Goal: Task Accomplishment & Management: Complete application form

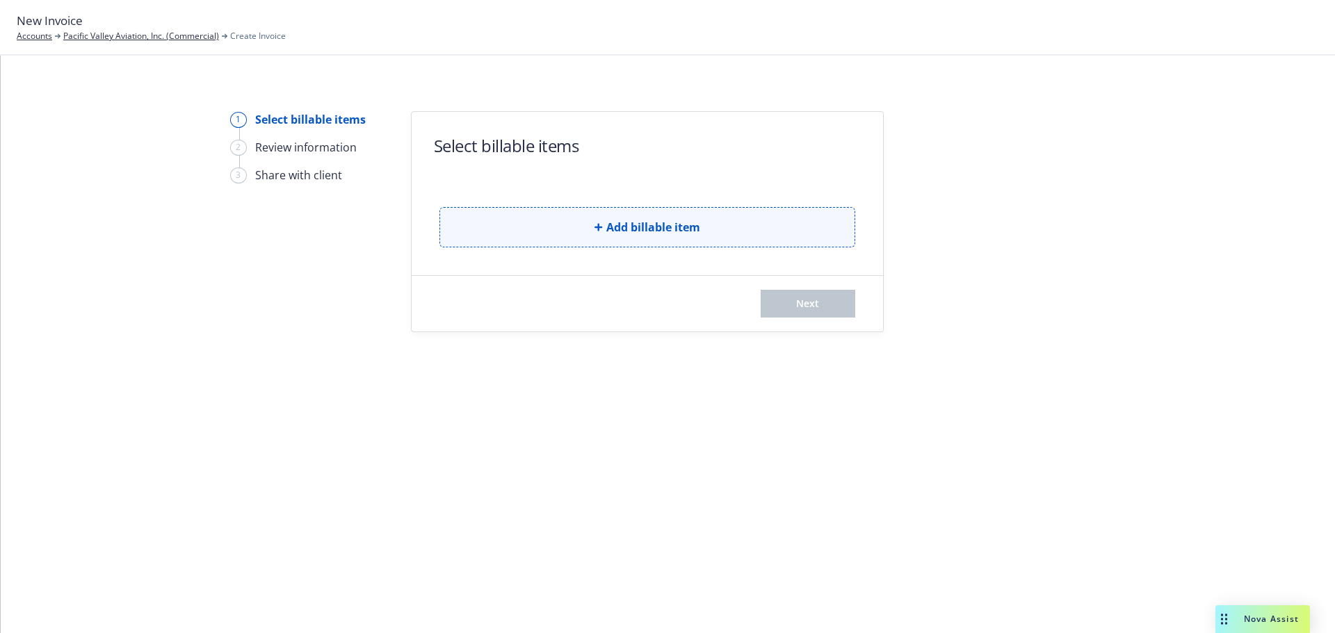
click at [514, 219] on button "Add billable item" at bounding box center [647, 227] width 416 height 40
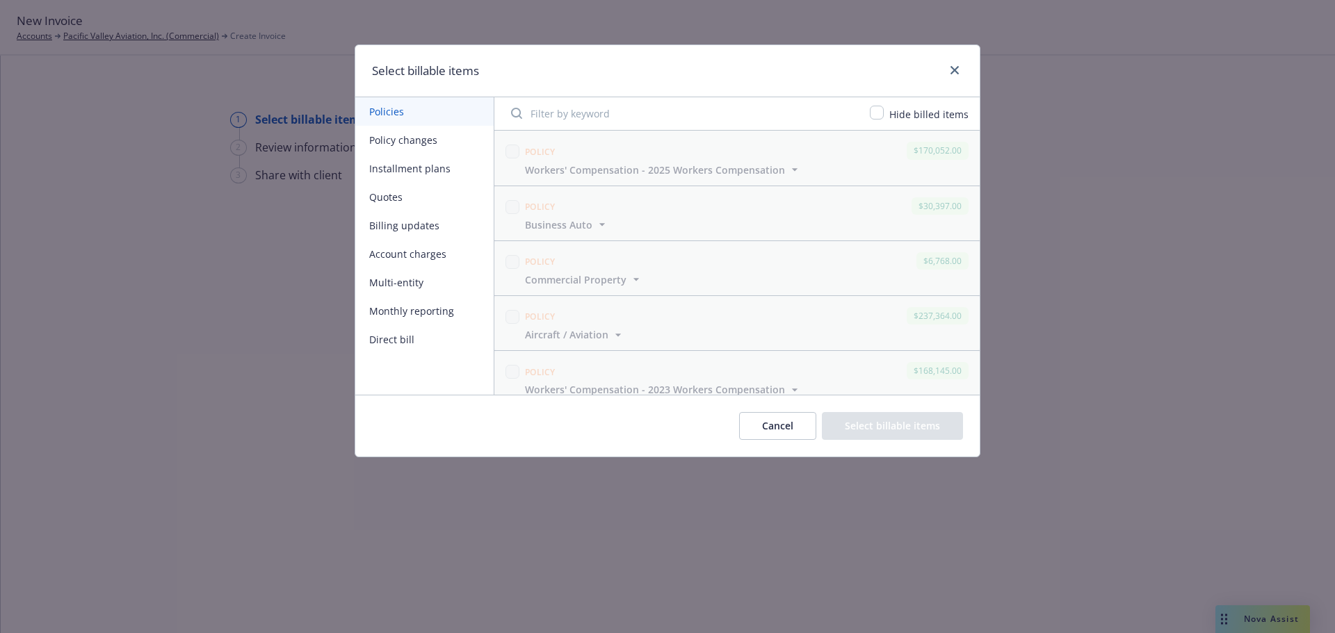
click at [366, 144] on button "Policy changes" at bounding box center [424, 140] width 138 height 28
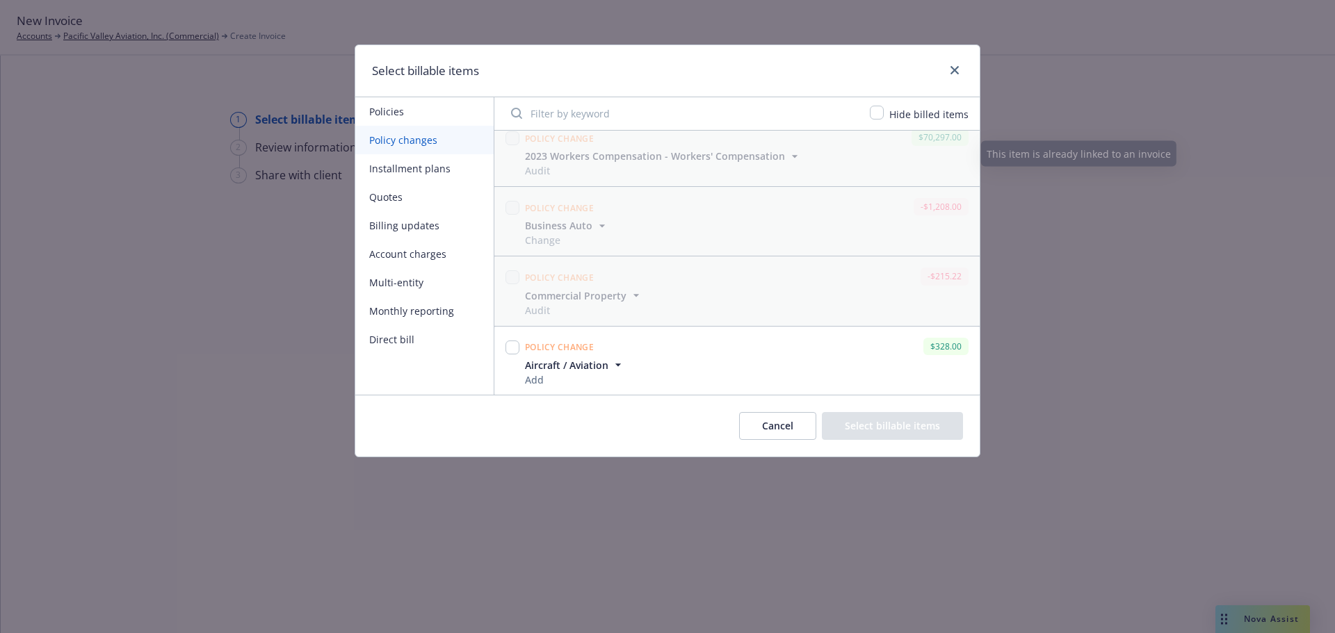
scroll to position [989, 0]
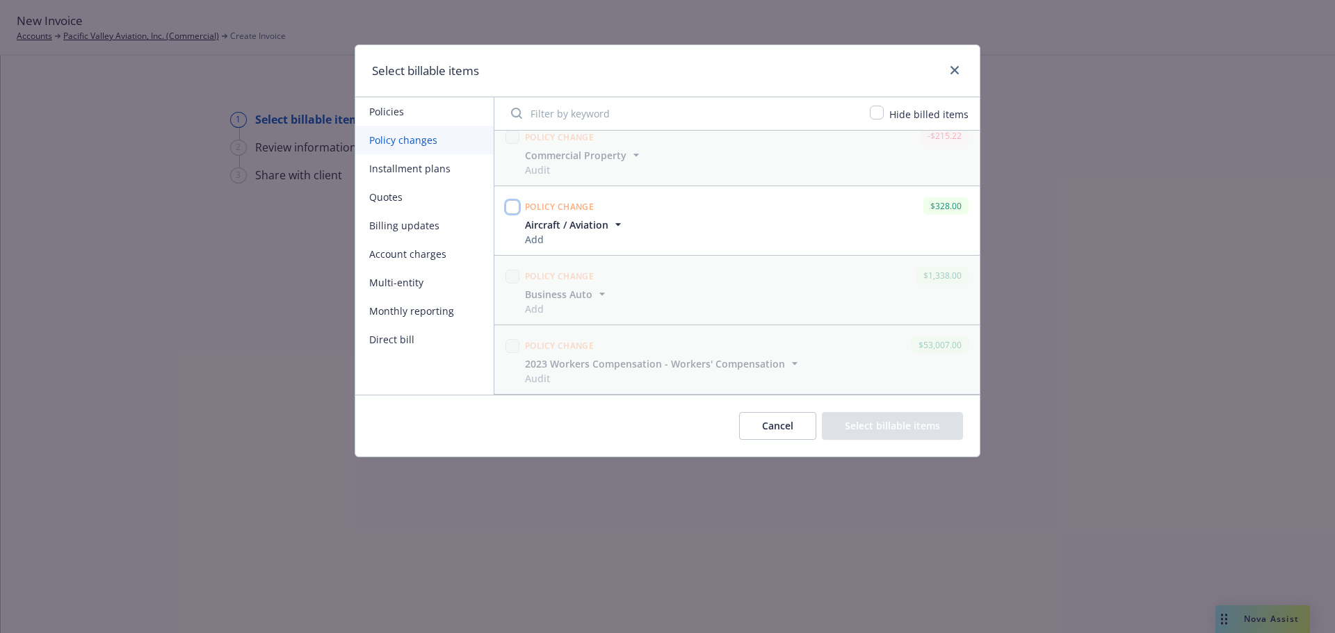
click at [510, 209] on input "checkbox" at bounding box center [512, 207] width 14 height 14
checkbox input "true"
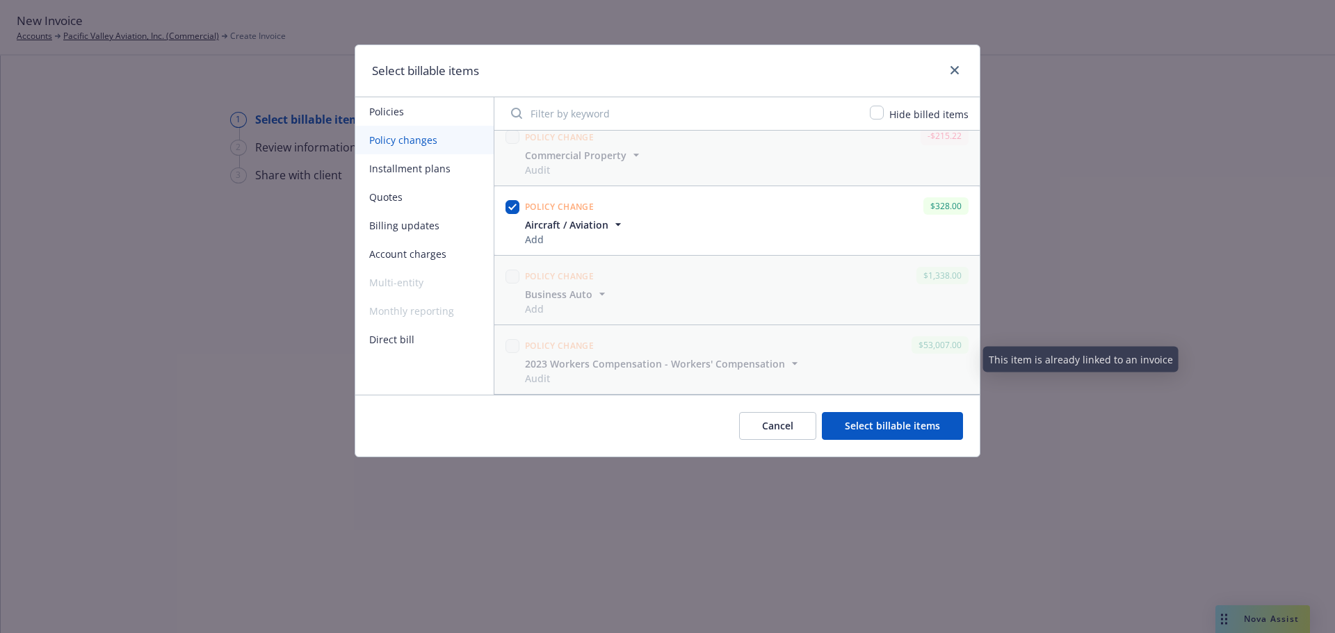
click at [860, 424] on button "Select billable items" at bounding box center [892, 426] width 141 height 28
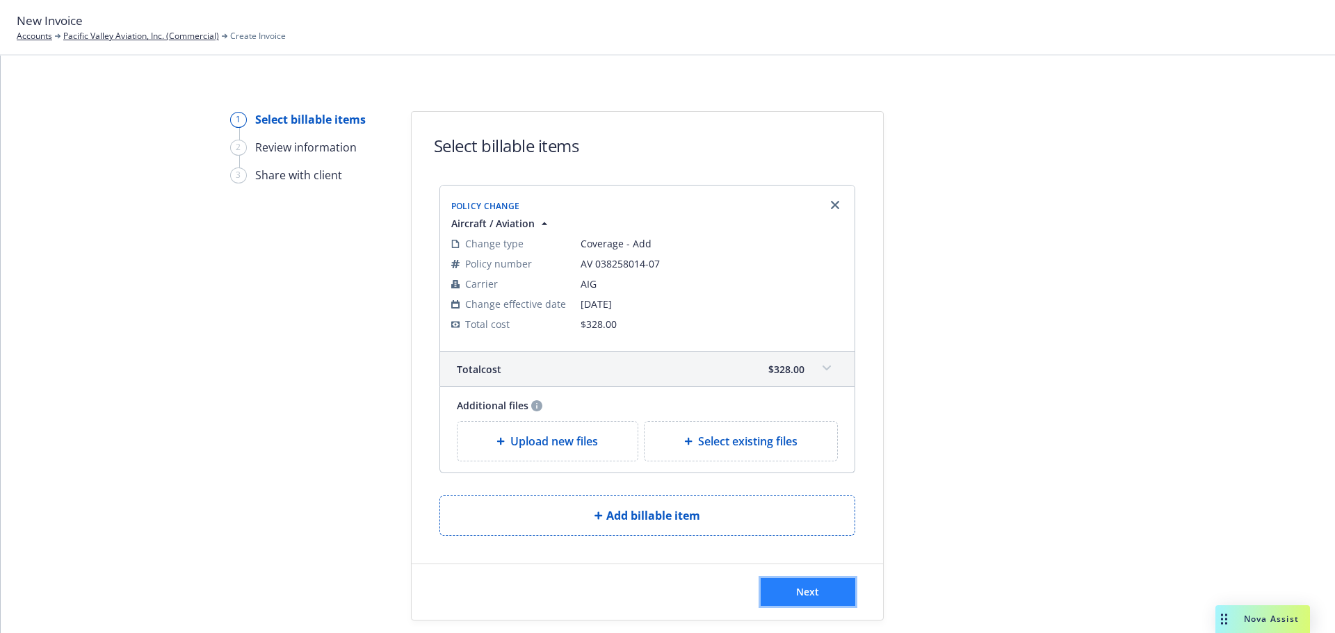
click at [797, 588] on span "Next" at bounding box center [807, 591] width 23 height 13
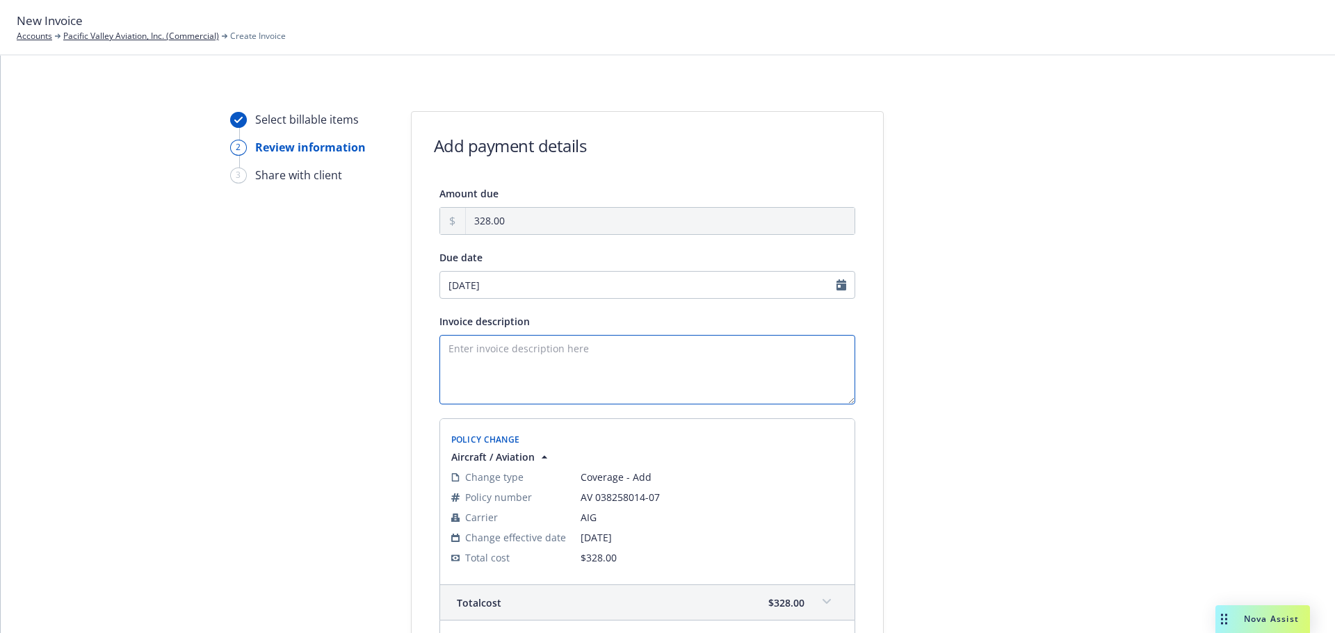
click at [462, 368] on textarea "Invoice description" at bounding box center [647, 370] width 416 height 70
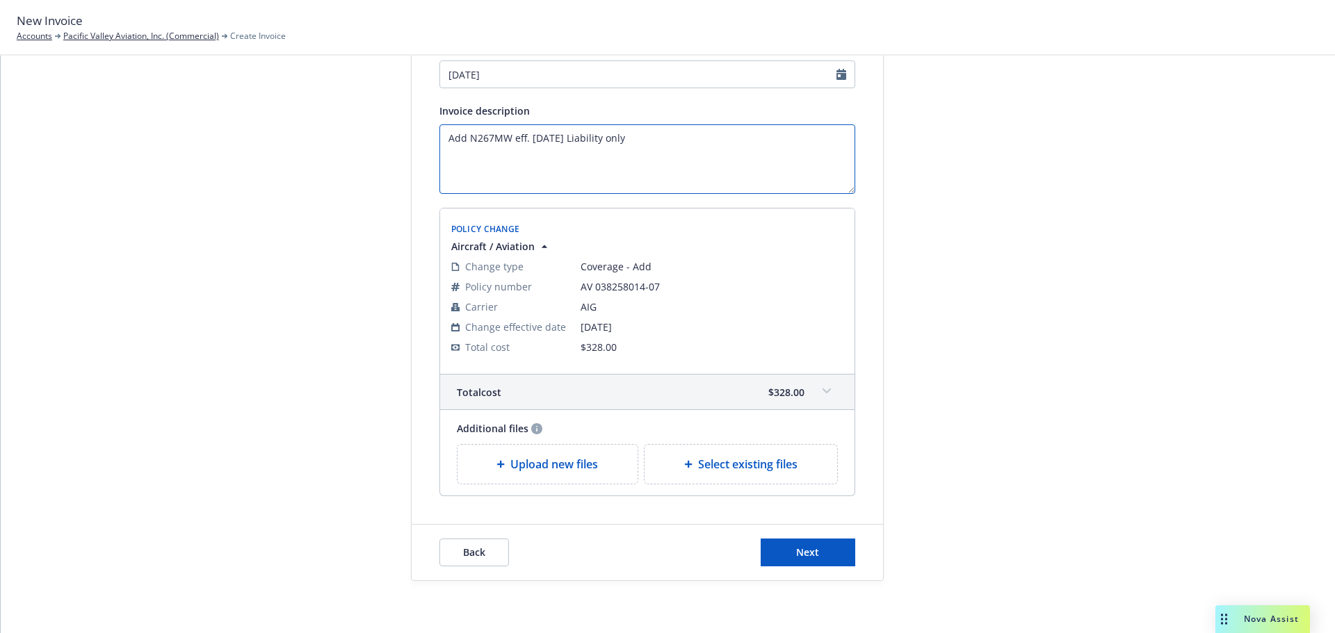
scroll to position [214, 0]
type textarea "Add N267MW eff. [DATE] Liability only"
click at [824, 556] on button "Next" at bounding box center [807, 549] width 95 height 28
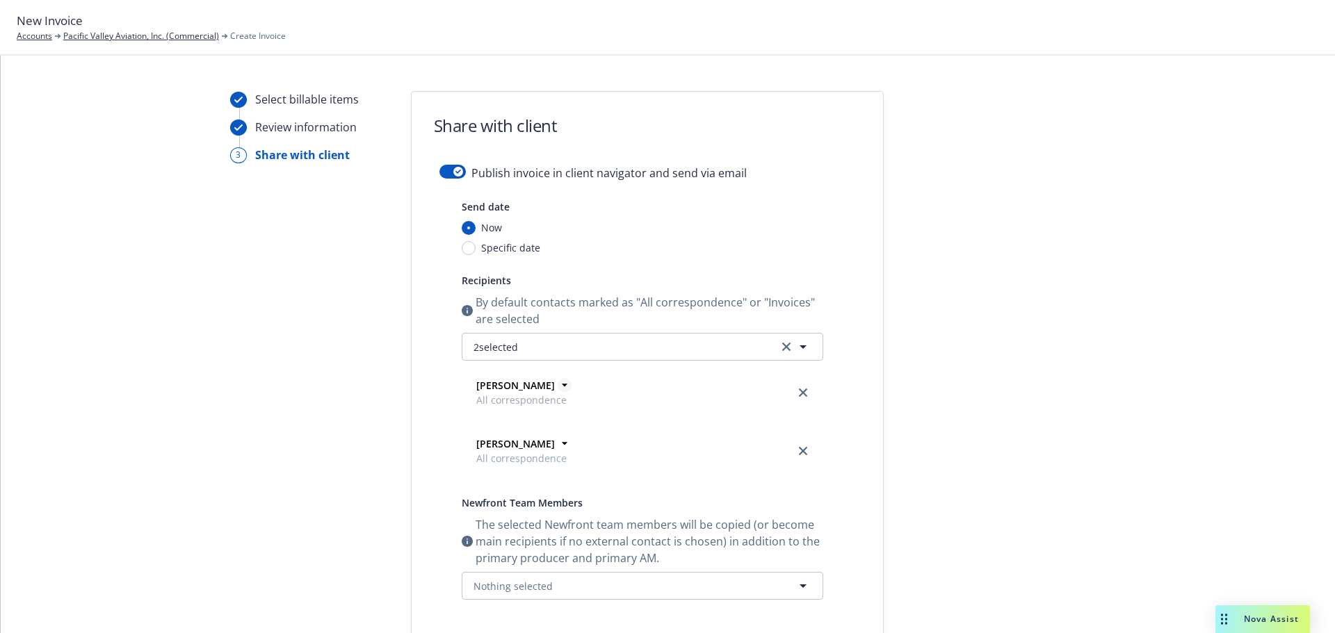
scroll to position [0, 0]
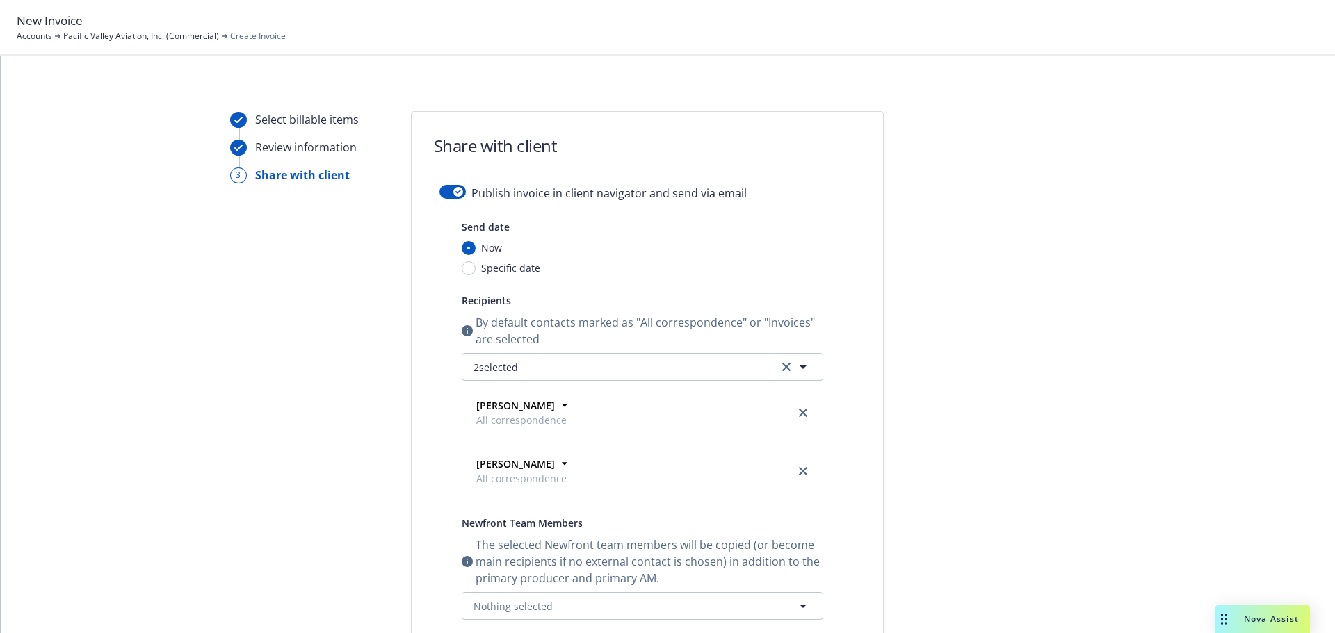
click at [433, 189] on div "Publish invoice in client navigator and send via email Send date Now Specific d…" at bounding box center [646, 526] width 471 height 682
click at [441, 189] on button "button" at bounding box center [452, 192] width 26 height 14
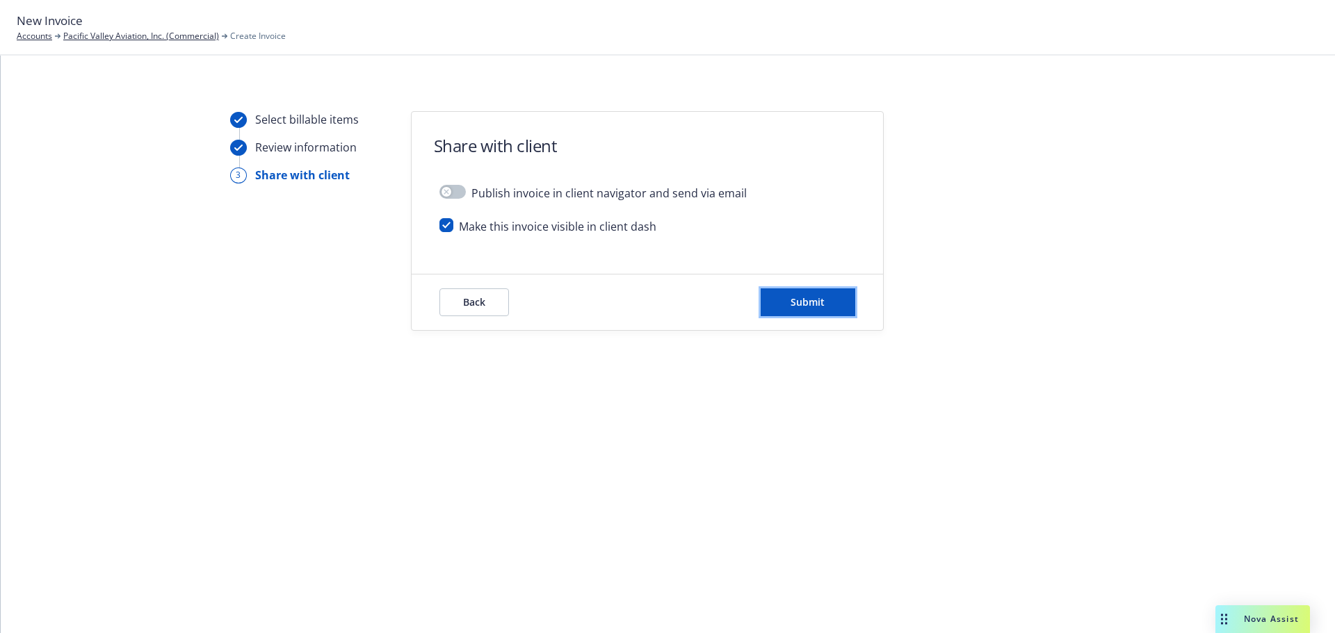
click at [798, 300] on span "Submit" at bounding box center [807, 301] width 34 height 13
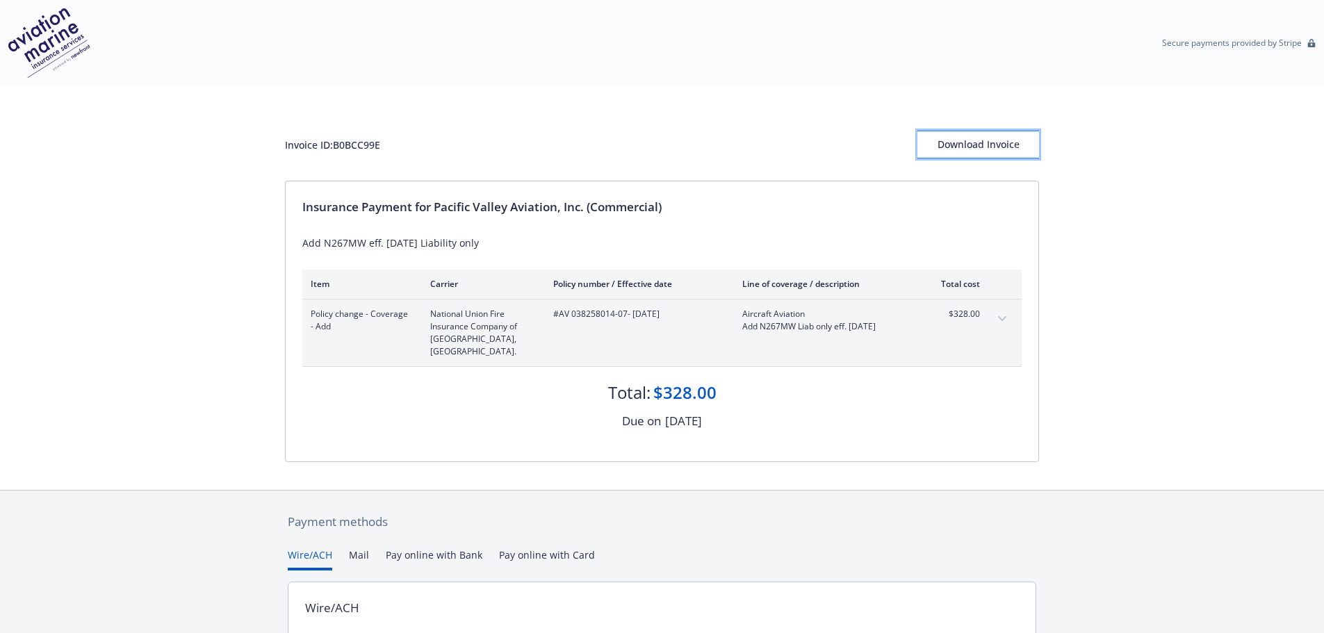
click at [954, 147] on div "Download Invoice" at bounding box center [978, 144] width 122 height 26
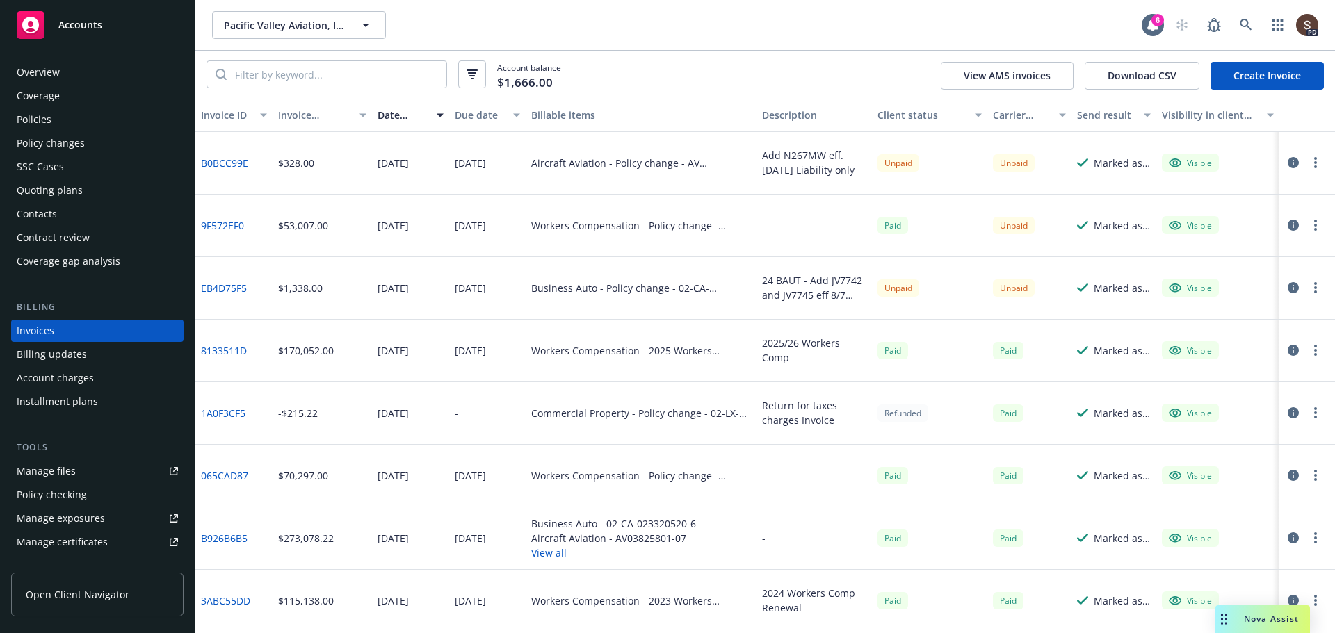
click at [51, 204] on div "Contacts" at bounding box center [37, 214] width 40 height 22
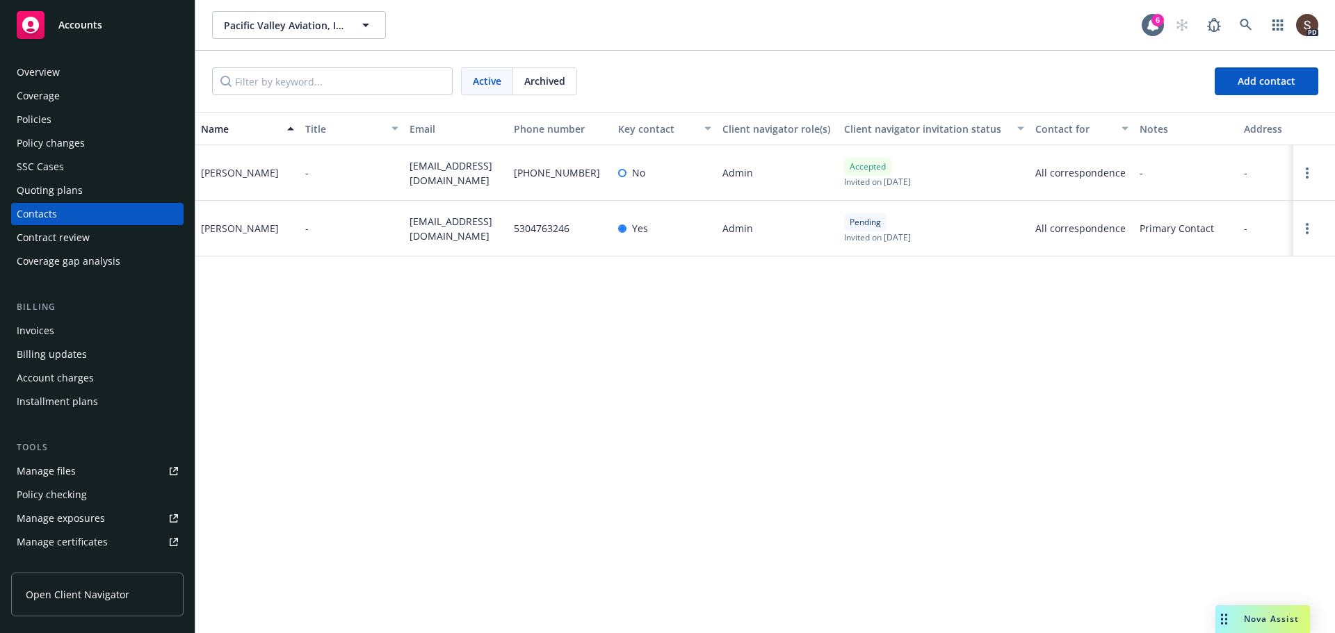
drag, startPoint x: 409, startPoint y: 225, endPoint x: 482, endPoint y: 237, distance: 74.6
click at [482, 237] on div "pacificvalleyaviation@gmail.com" at bounding box center [456, 229] width 104 height 56
copy span "pacificvalleyaviation@gmail.com"
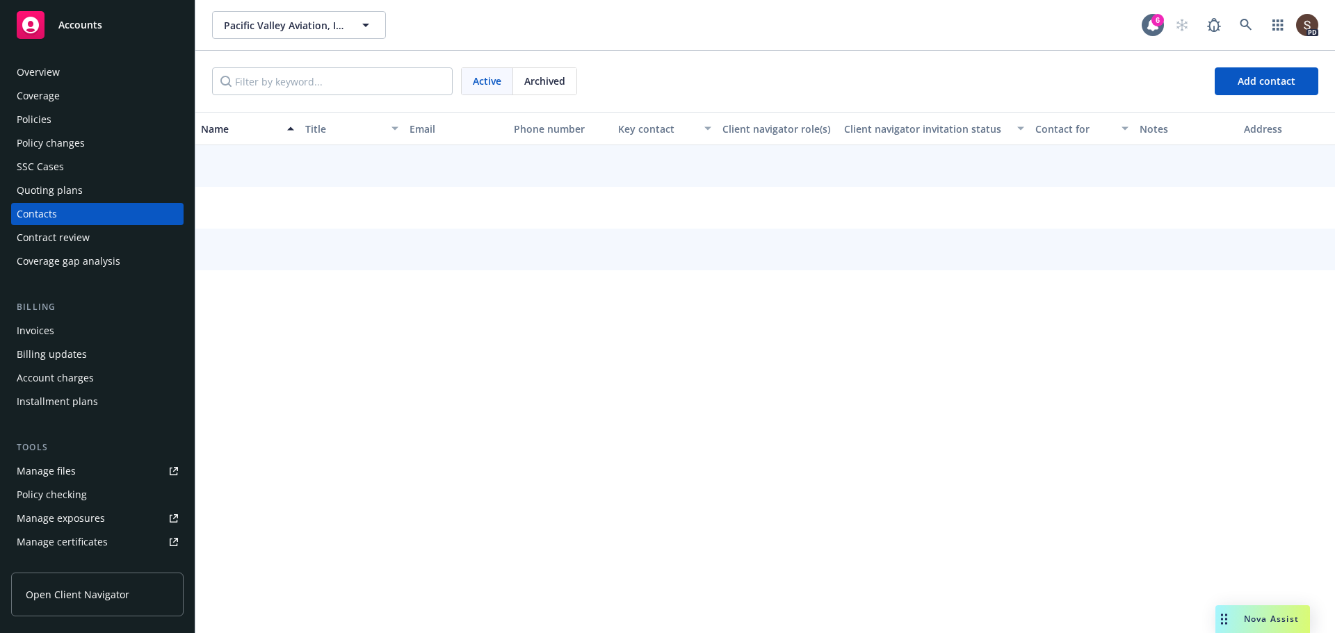
click at [38, 129] on div "Policies" at bounding box center [34, 119] width 35 height 22
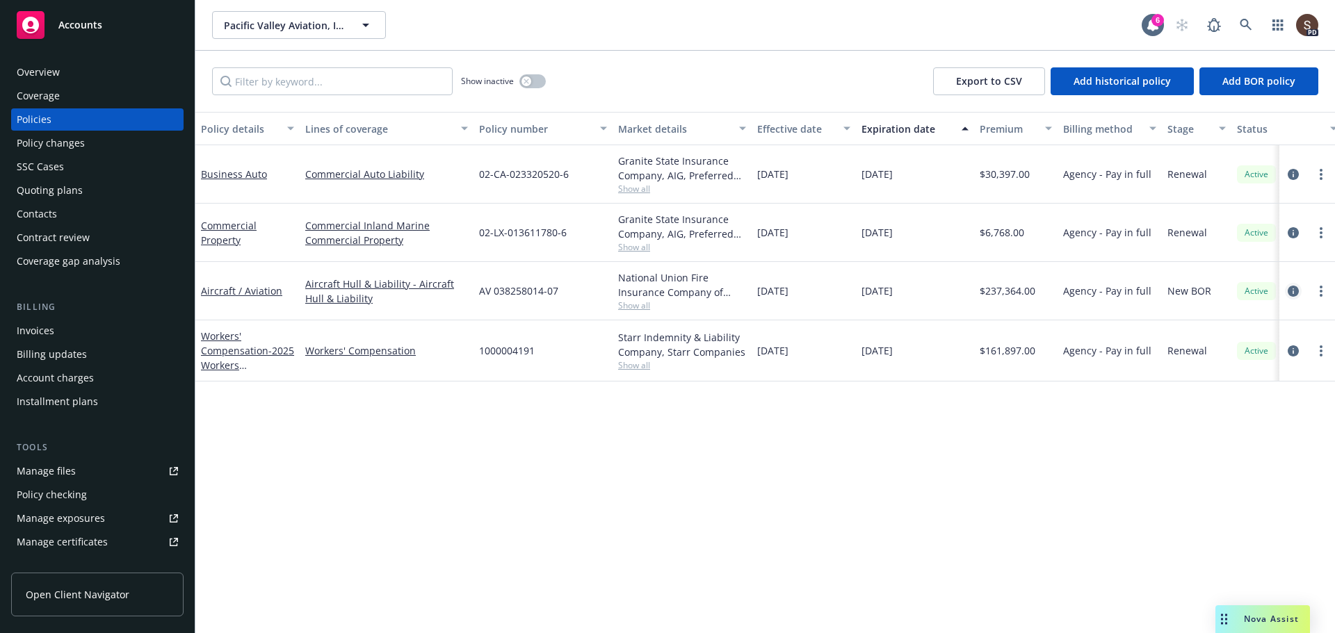
click at [1291, 291] on icon "circleInformation" at bounding box center [1292, 291] width 11 height 11
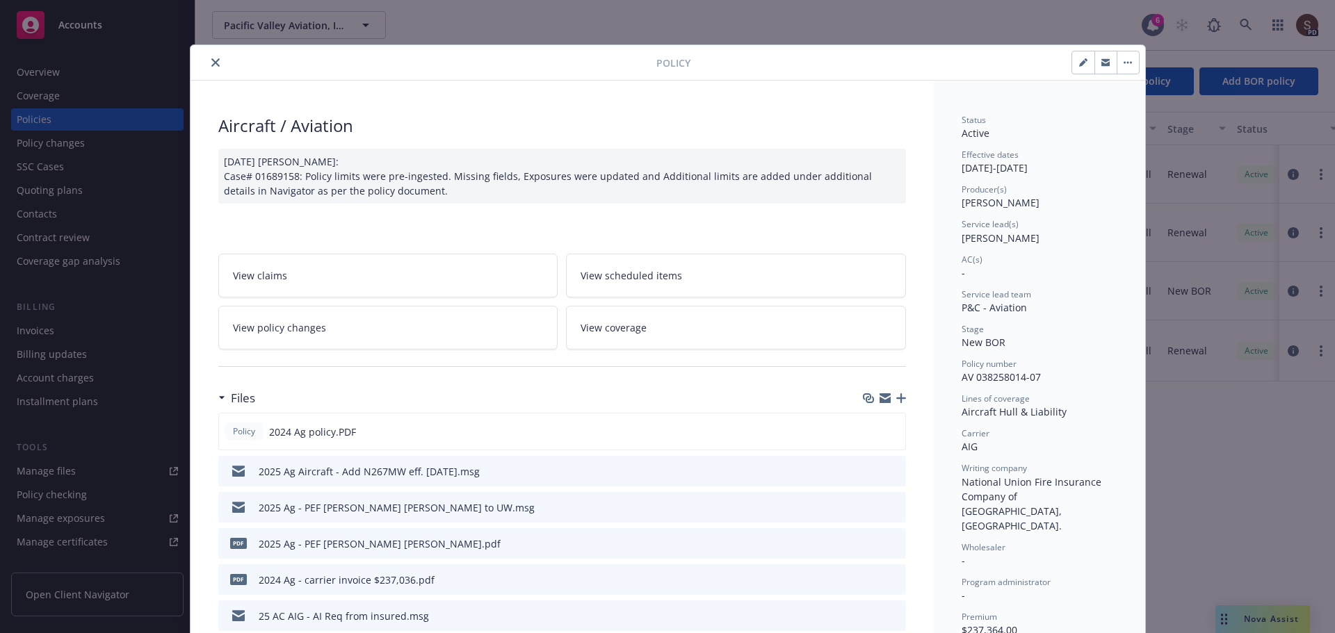
click at [898, 400] on icon "button" at bounding box center [901, 398] width 10 height 10
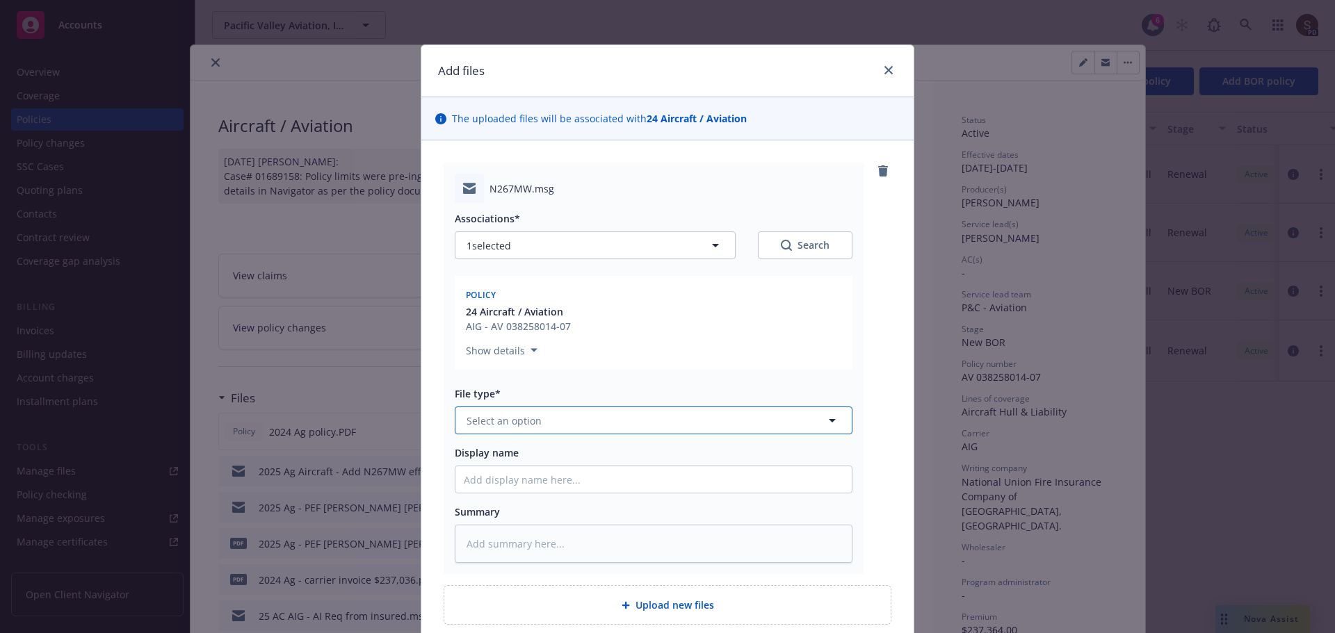
click at [558, 431] on button "Select an option" at bounding box center [654, 421] width 398 height 28
type input "email"
click at [516, 464] on div "Email" at bounding box center [654, 459] width 380 height 20
click at [480, 471] on input "Display name" at bounding box center [653, 479] width 396 height 26
type textarea "x"
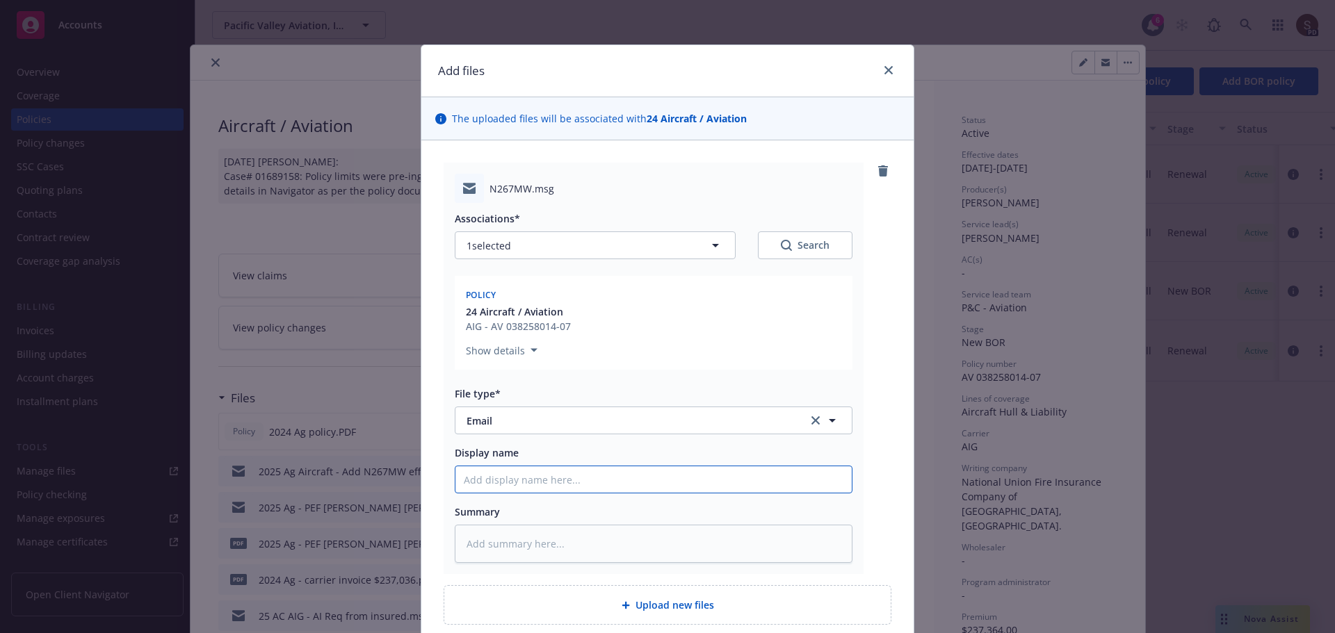
type input "2"
type textarea "x"
type input "20"
type textarea "x"
type input "202"
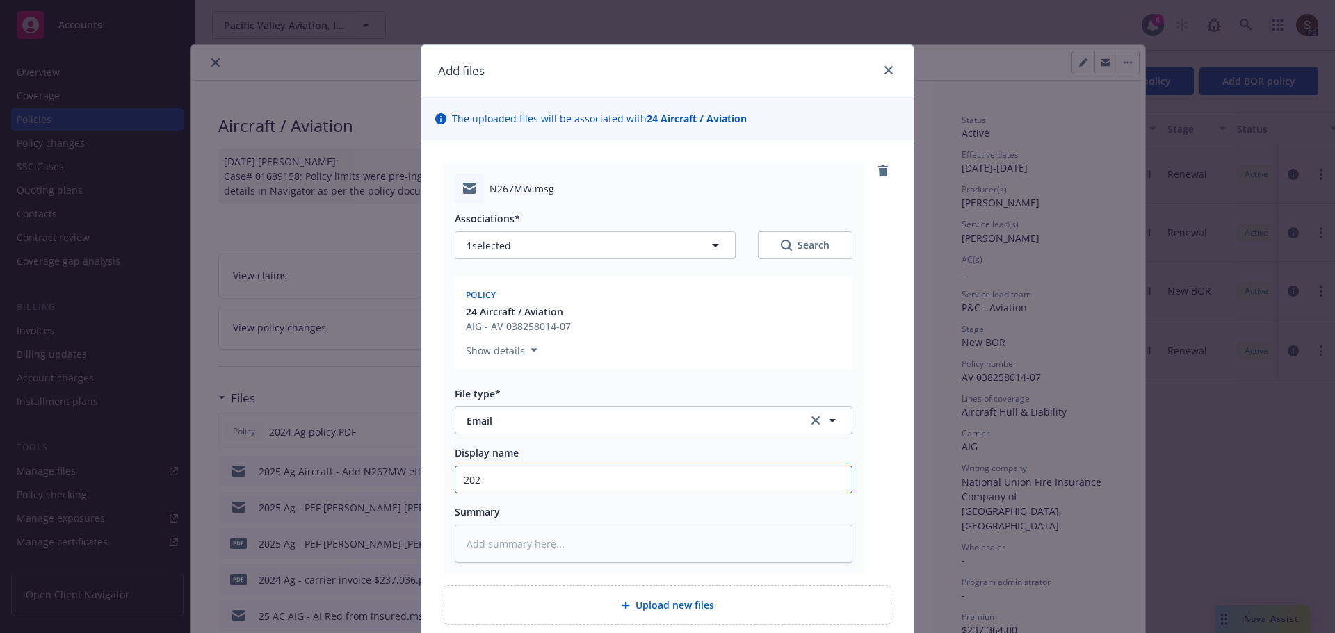
type textarea "x"
type input "2025"
type textarea "x"
type input "2025"
type textarea "x"
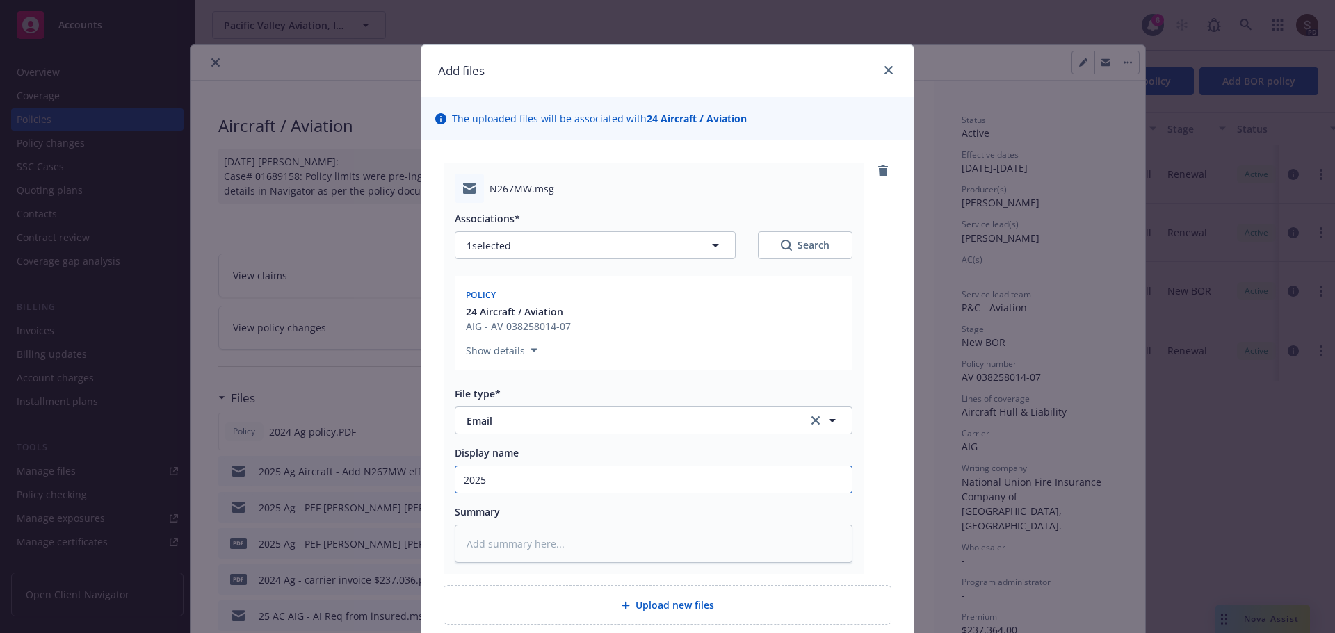
type input "2025 A"
type textarea "x"
type input "2025 Ag"
type textarea "x"
type input "2025 Ag"
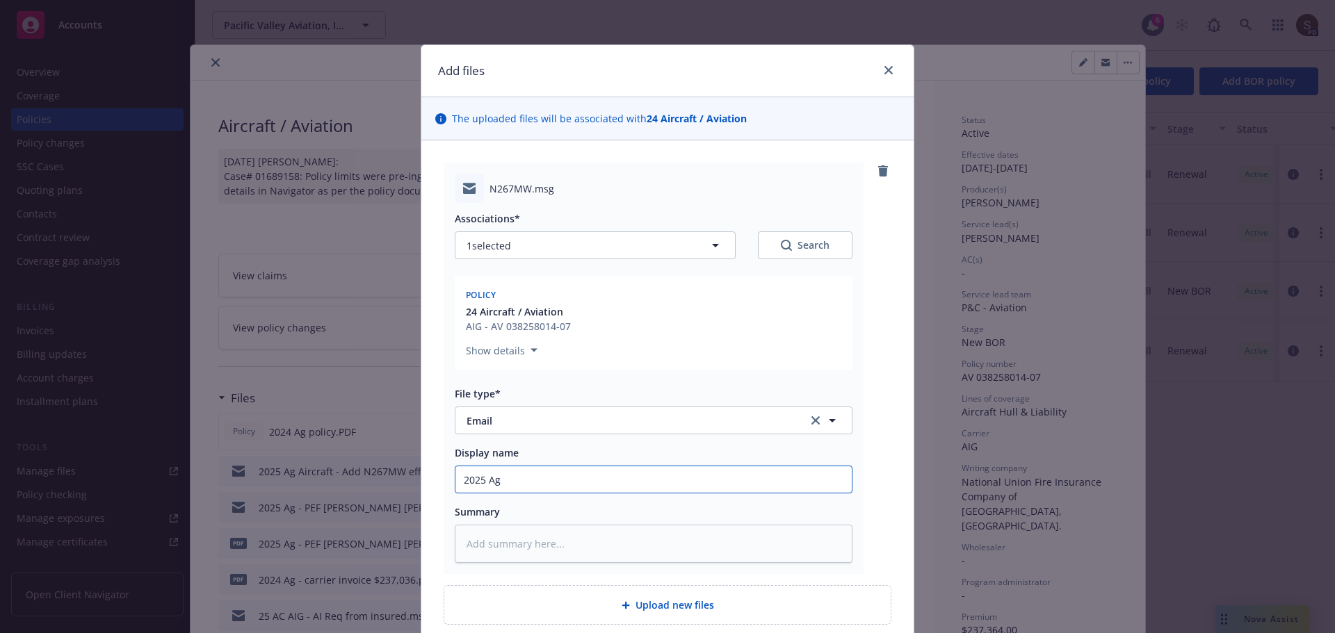
type textarea "x"
type input "2025 Ag A"
type textarea "x"
type input "2025 Ag Ai"
type textarea "x"
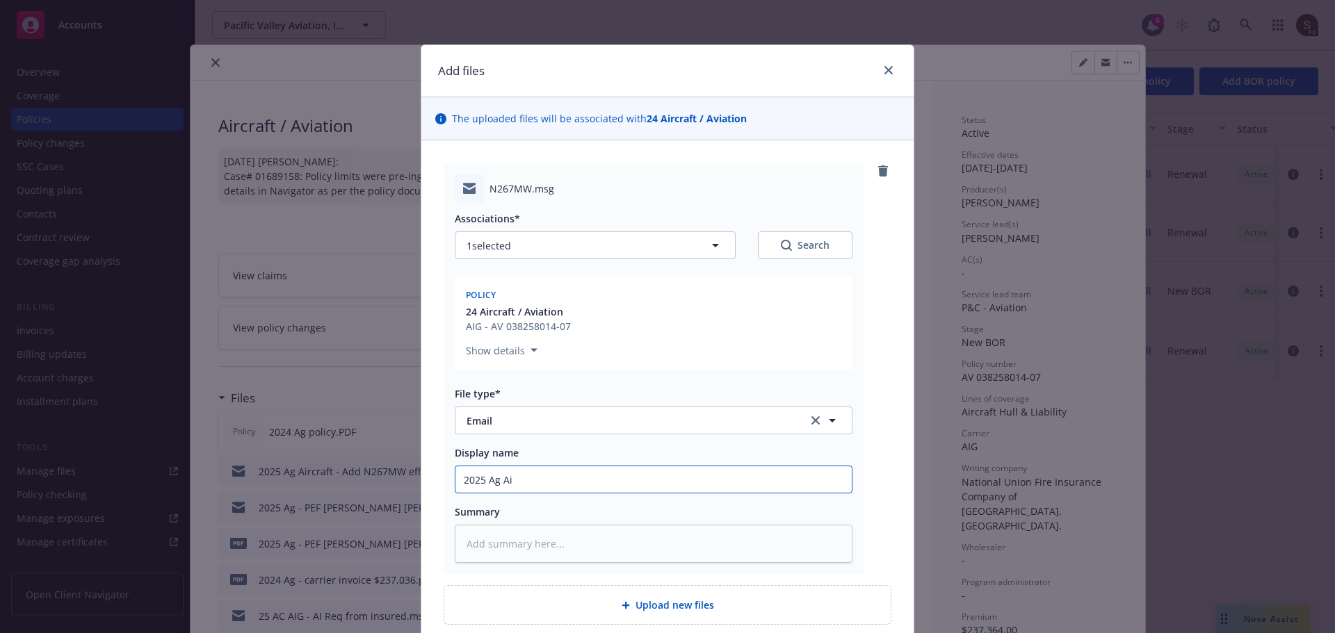
type input "2025 Ag Air"
type textarea "x"
type input "2025 Ag Airc"
type textarea "x"
type input "2025 Ag Aircr"
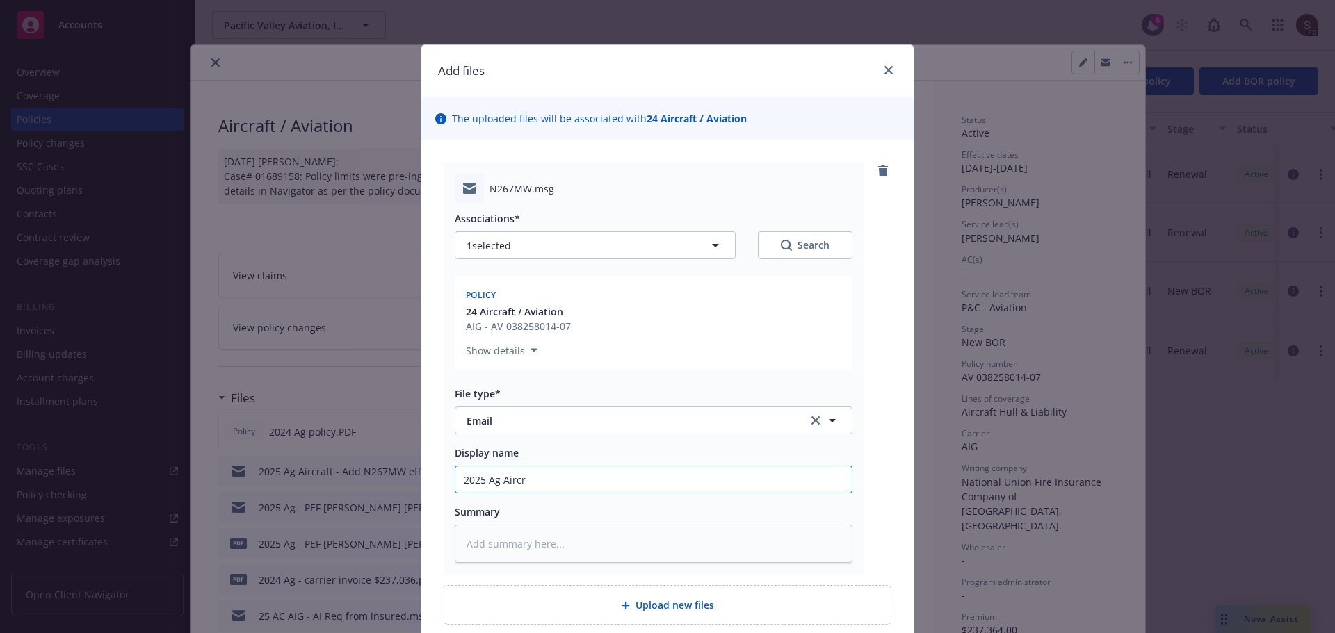
type textarea "x"
type input "2025 Ag Aircra"
type textarea "x"
type input "2025 Ag Aircraf"
type textarea "x"
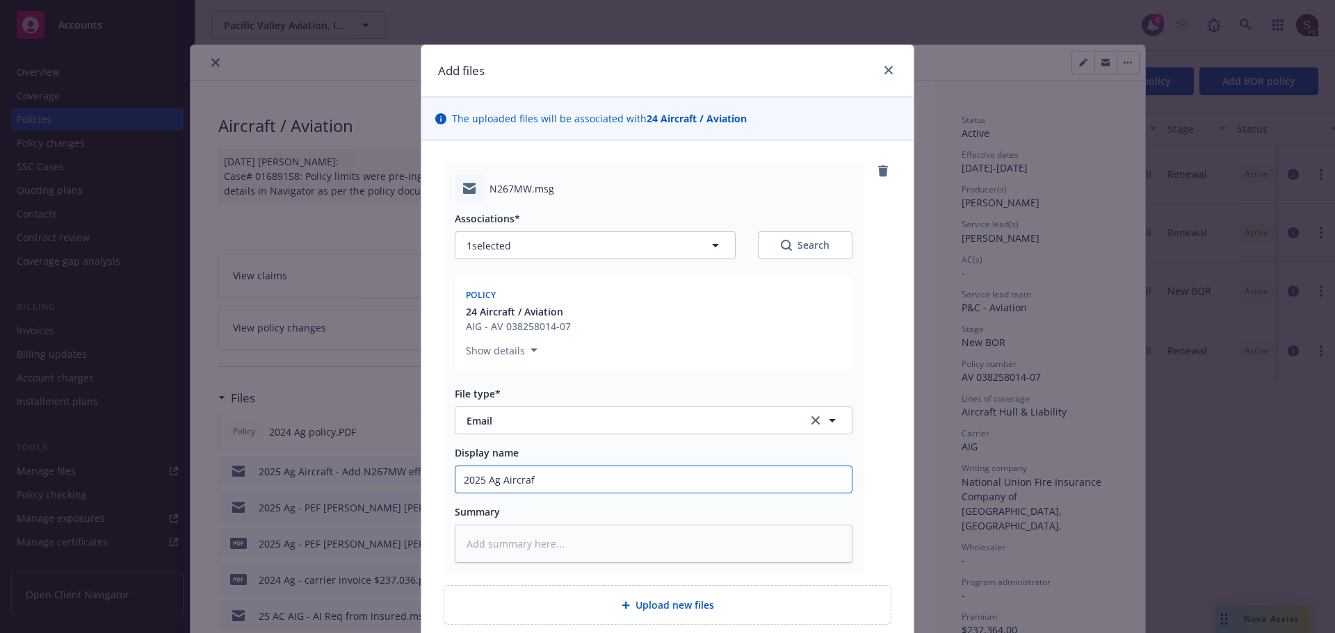
type input "2025 Ag Aircraft"
type textarea "x"
type input "2025 Ag Aircraft"
type textarea "x"
type input "2025 Ag Aircraft -"
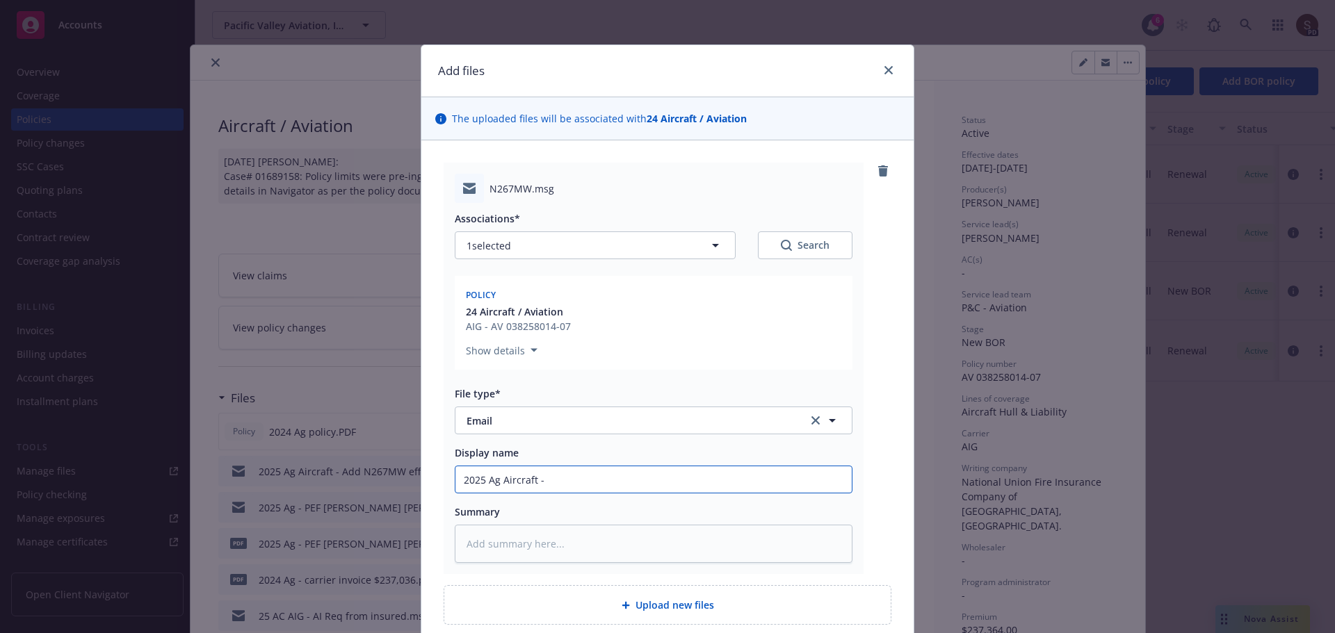
type textarea "x"
type input "2025 Ag Aircraft -"
type textarea "x"
type input "2025 Ag Aircraft - a"
type textarea "x"
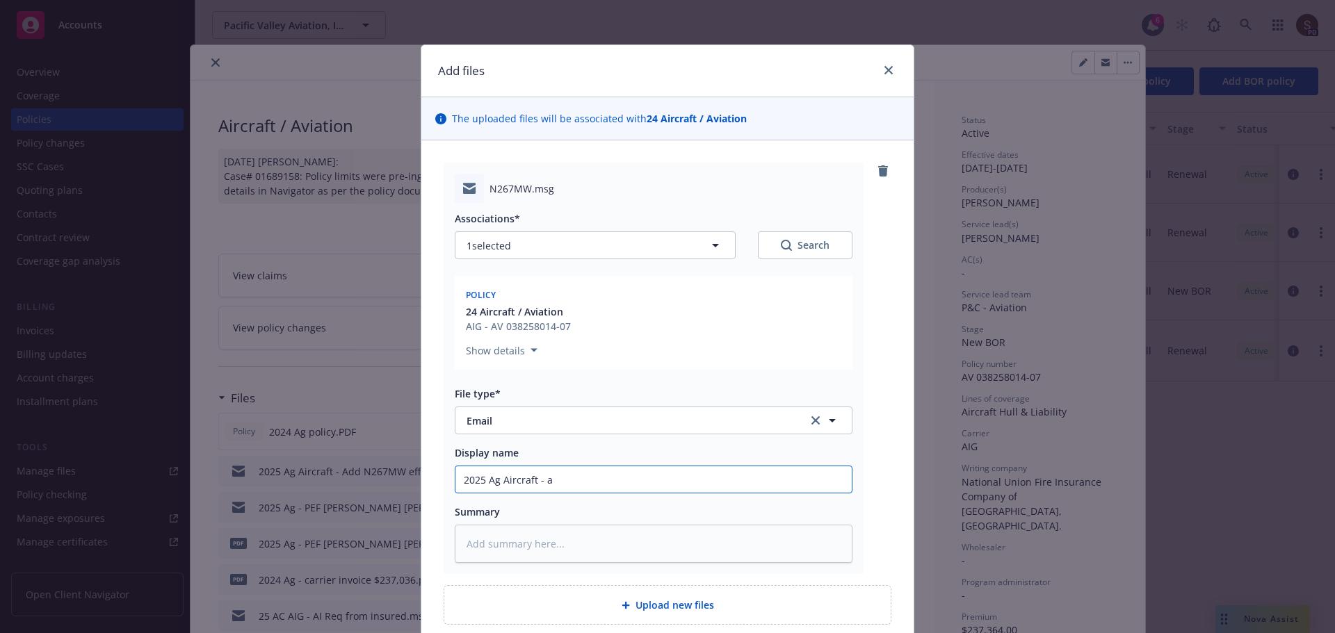
type input "2025 Ag Aircraft - ad"
type textarea "x"
type input "2025 Ag Aircraft - add"
type textarea "x"
type input "2025 Ag Aircraft - add"
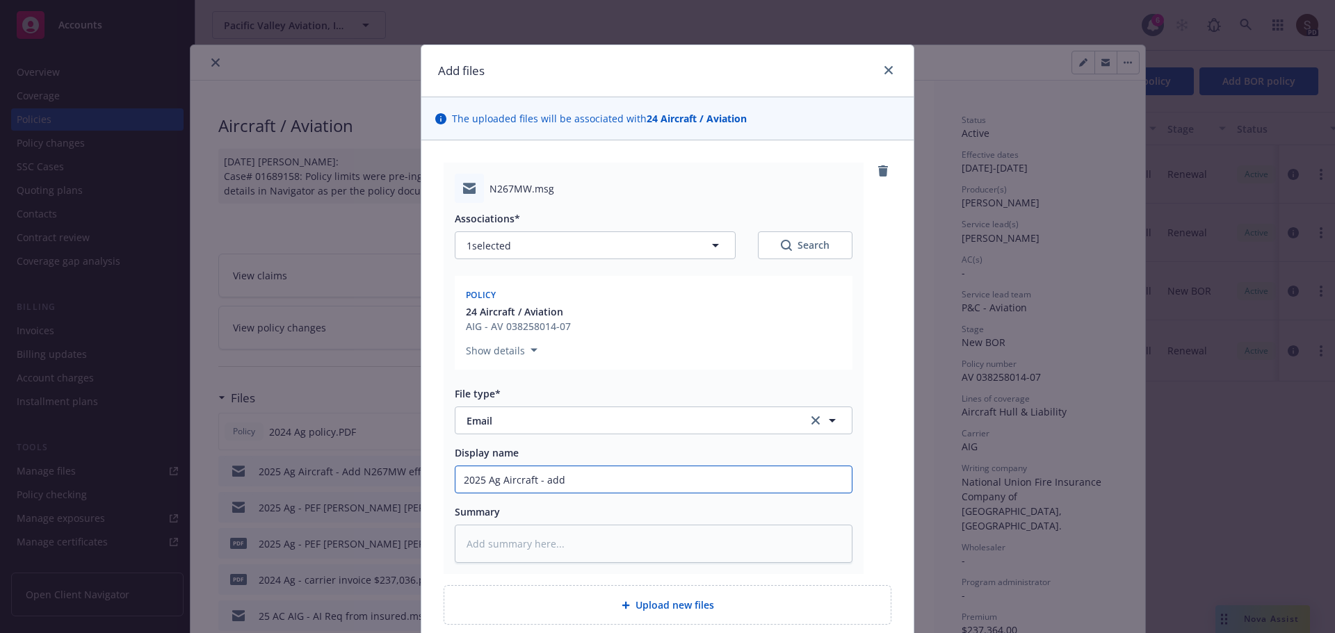
type textarea "x"
type input "2025 Ag Aircraft - add n"
type textarea "x"
type input "2025 Ag Aircraft - add n2"
type textarea "x"
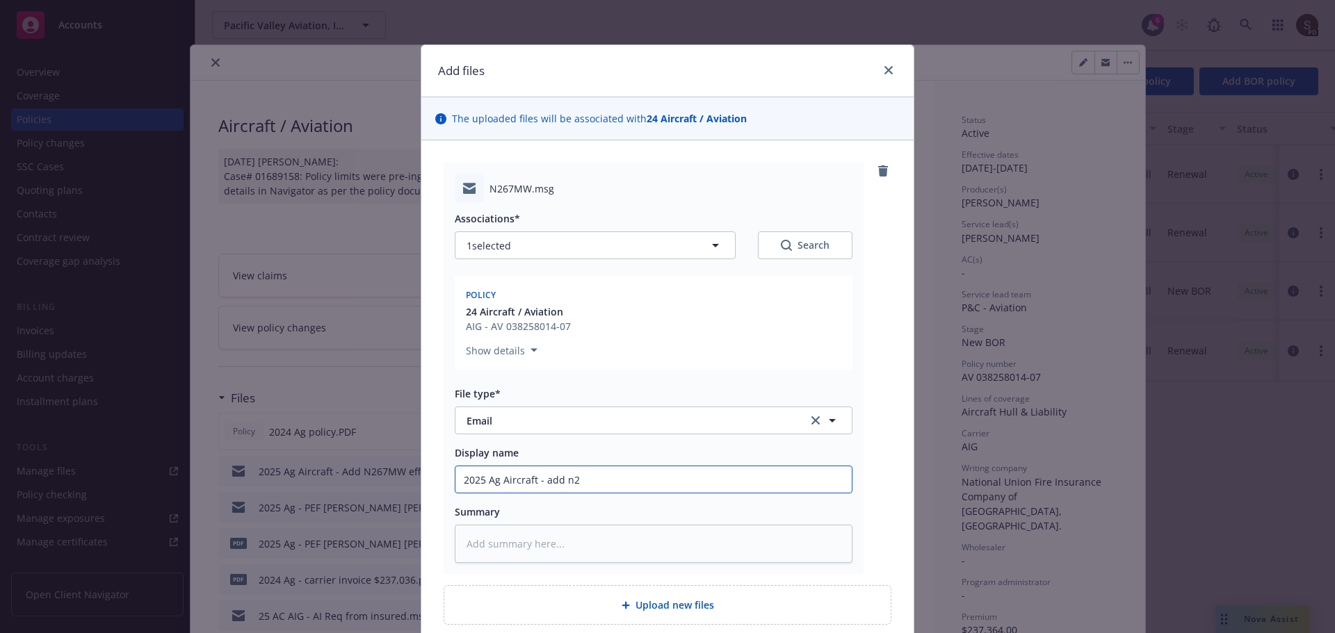
type input "2025 Ag Aircraft - add n26"
type textarea "x"
type input "2025 Ag Aircraft - add n267"
type textarea "x"
type input "2025 Ag Aircraft - add n267M"
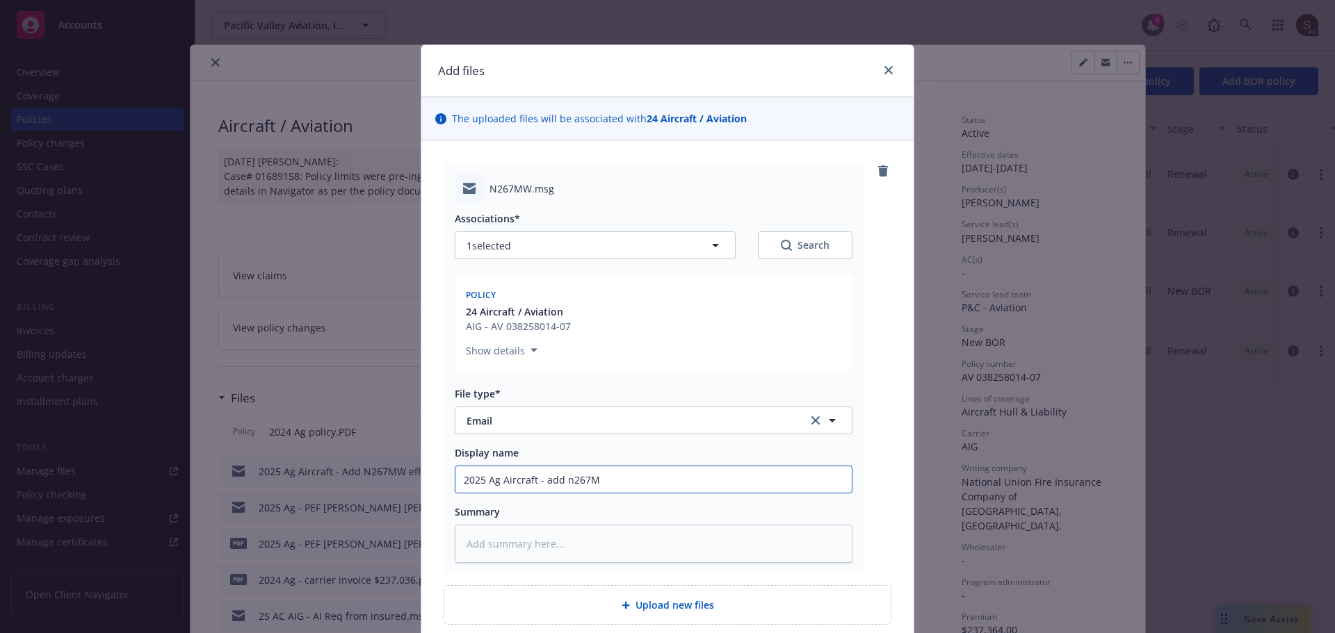
type textarea "x"
type input "2025 Ag Aircraft - add n267MW"
type textarea "x"
type input "2025 Ag Aircraft - add n267MW"
type textarea "x"
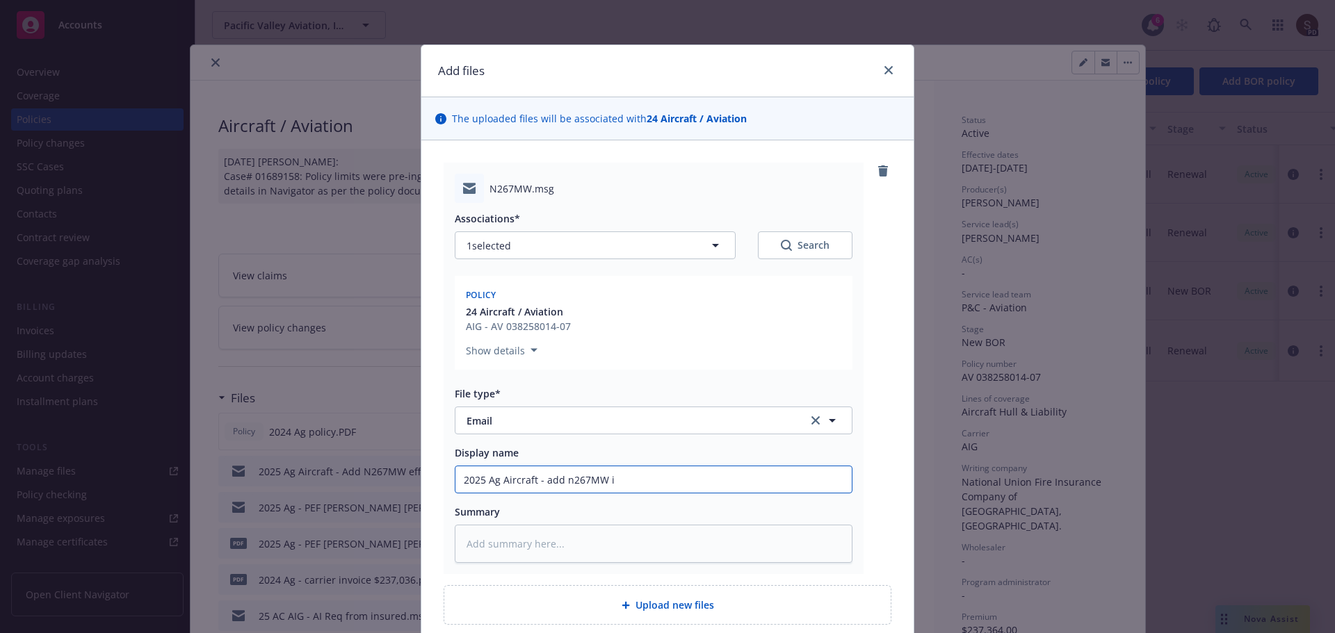
type input "2025 Ag Aircraft - add n267MW in"
type textarea "x"
type input "2025 Ag Aircraft - add n267MW inv"
type textarea "x"
type input "2025 Ag Aircraft - add n267MW invo"
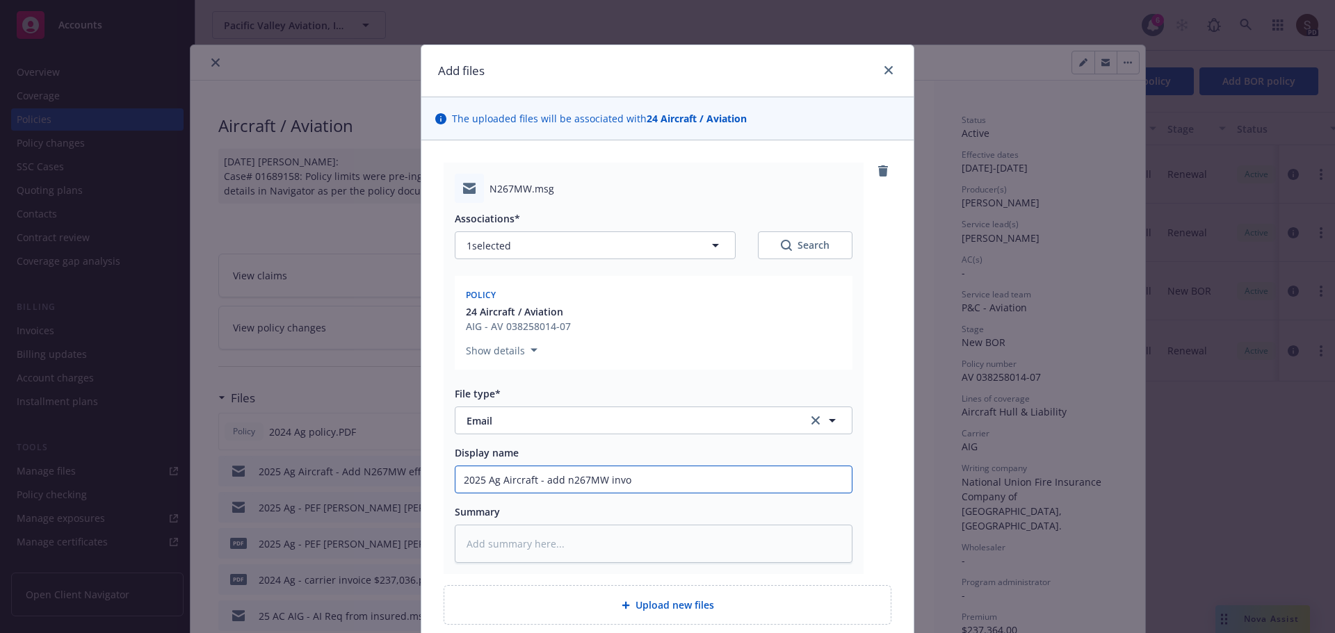
type textarea "x"
type input "2025 Ag Aircraft - add n267MW invoi"
type textarea "x"
type input "2025 Ag Aircraft - add n267MW invoic"
type textarea "x"
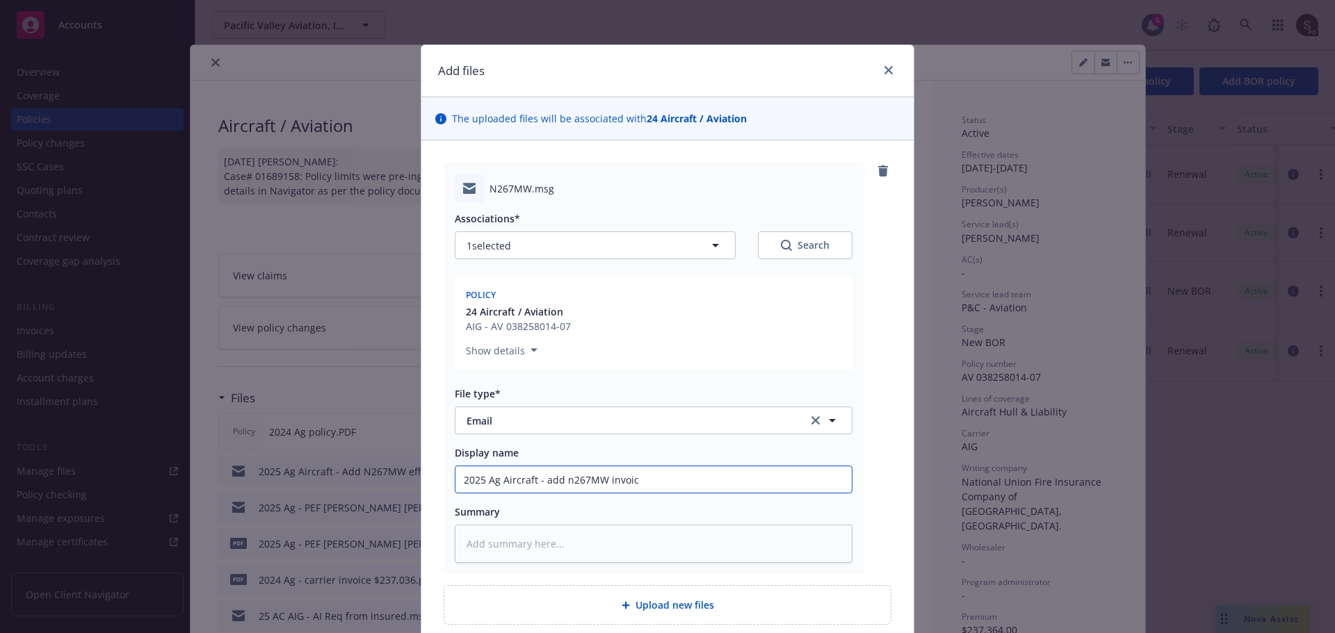
type input "2025 Ag Aircraft - add n267MW invoice"
type textarea "x"
type input "2025 Ag Aircraft - add n267MW invoice"
type textarea "x"
type input "2025 Ag Aircraft - add n267MW invoice t"
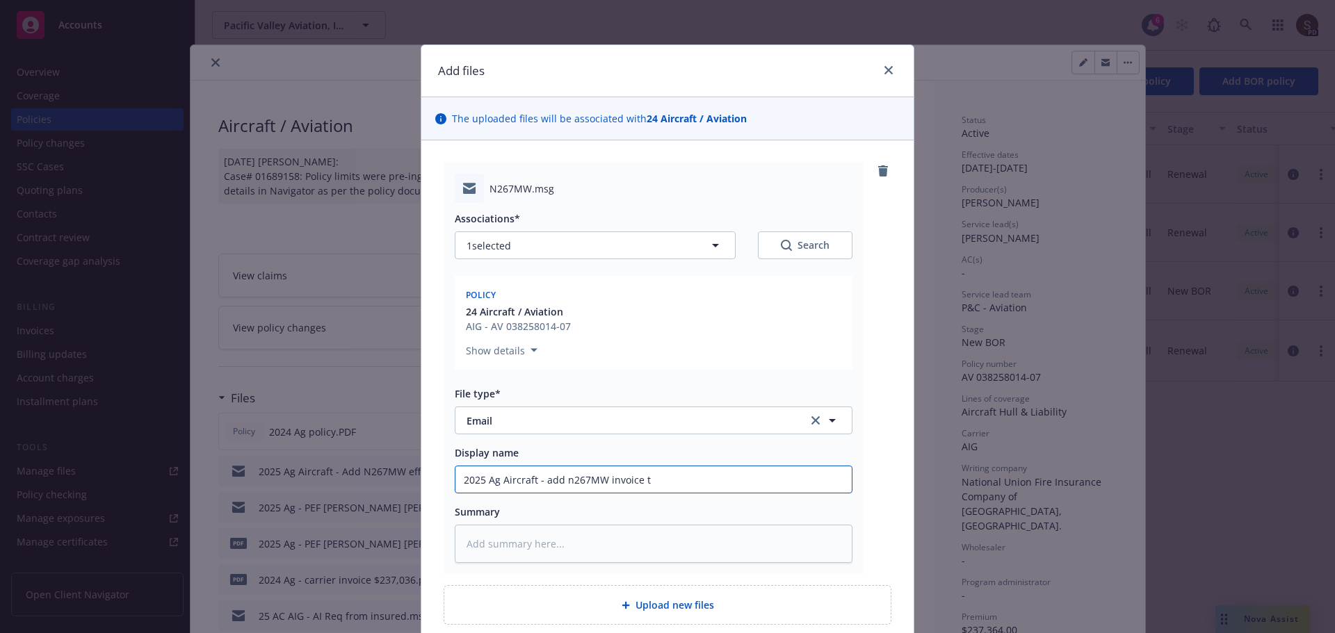
type textarea "x"
type input "2025 Ag Aircraft - add n267MW invoice to"
type textarea "x"
type input "2025 Ag Aircraft - add n267MW invoice to"
type textarea "x"
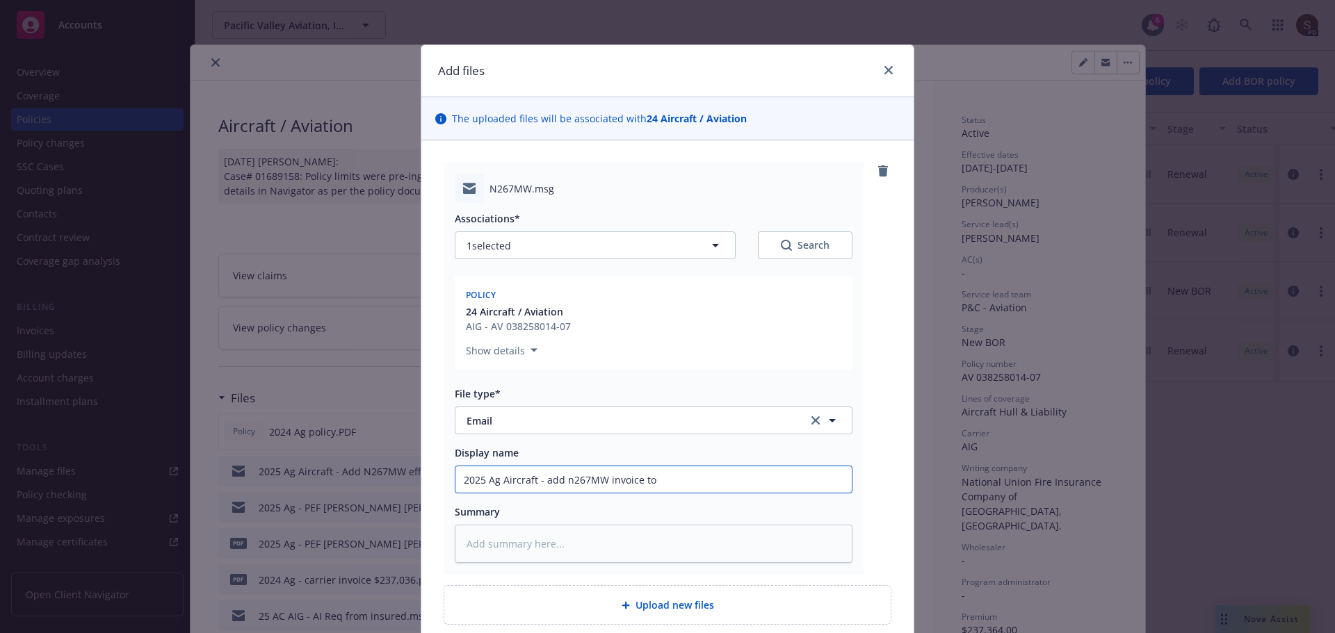
type input "2025 Ag Aircraft - add n267MW invoice to i"
type textarea "x"
type input "2025 Ag Aircraft - add n267MW invoice to in"
type textarea "x"
type input "2025 Ag Aircraft - add n267MW invoice to ins"
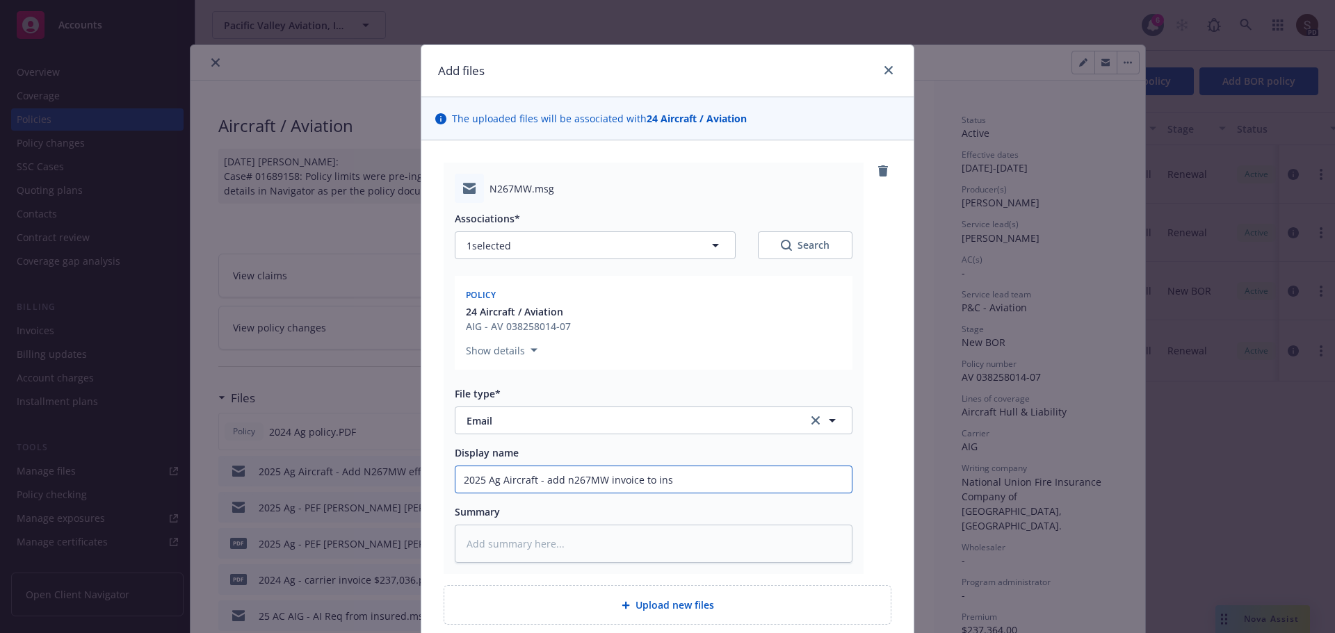
type textarea "x"
type input "2025 Ag Aircraft - add n267MW invoice to insu"
type textarea "x"
type input "2025 Ag Aircraft - add n267MW invoice to insur"
type textarea "x"
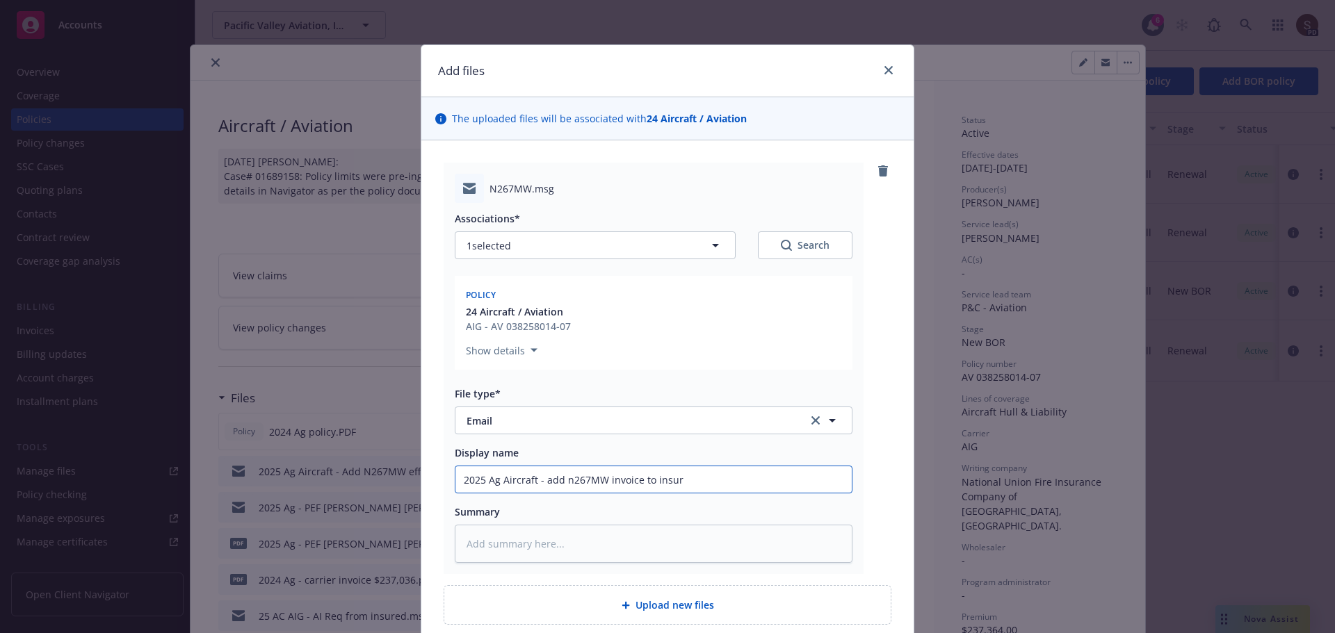
type input "2025 Ag Aircraft - add n267MW invoice to insure"
type textarea "x"
drag, startPoint x: 537, startPoint y: 478, endPoint x: 791, endPoint y: 480, distance: 254.4
click at [791, 480] on input "2025 Ag Aircraft - add n267MW invoice to insured" at bounding box center [653, 479] width 396 height 26
type input "2025 Ag Aircraft - add n267MW invoice to insured"
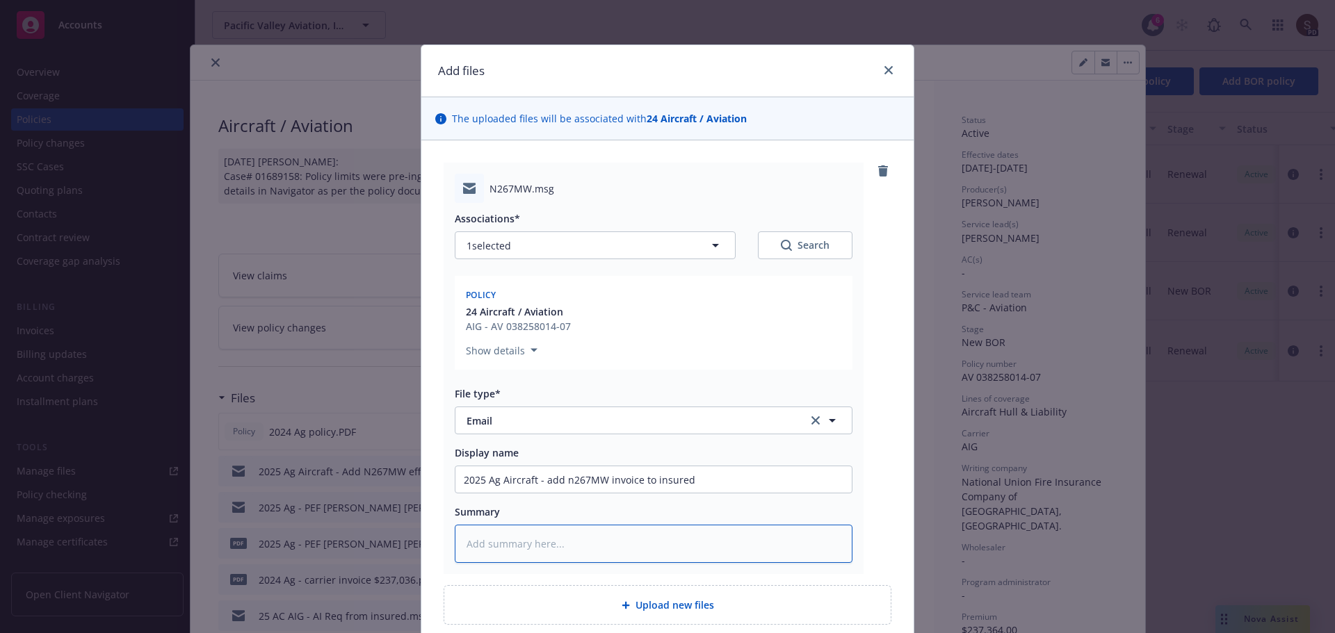
click at [623, 554] on textarea at bounding box center [654, 544] width 398 height 38
type textarea "x"
type textarea "2"
type textarea "x"
type textarea "25"
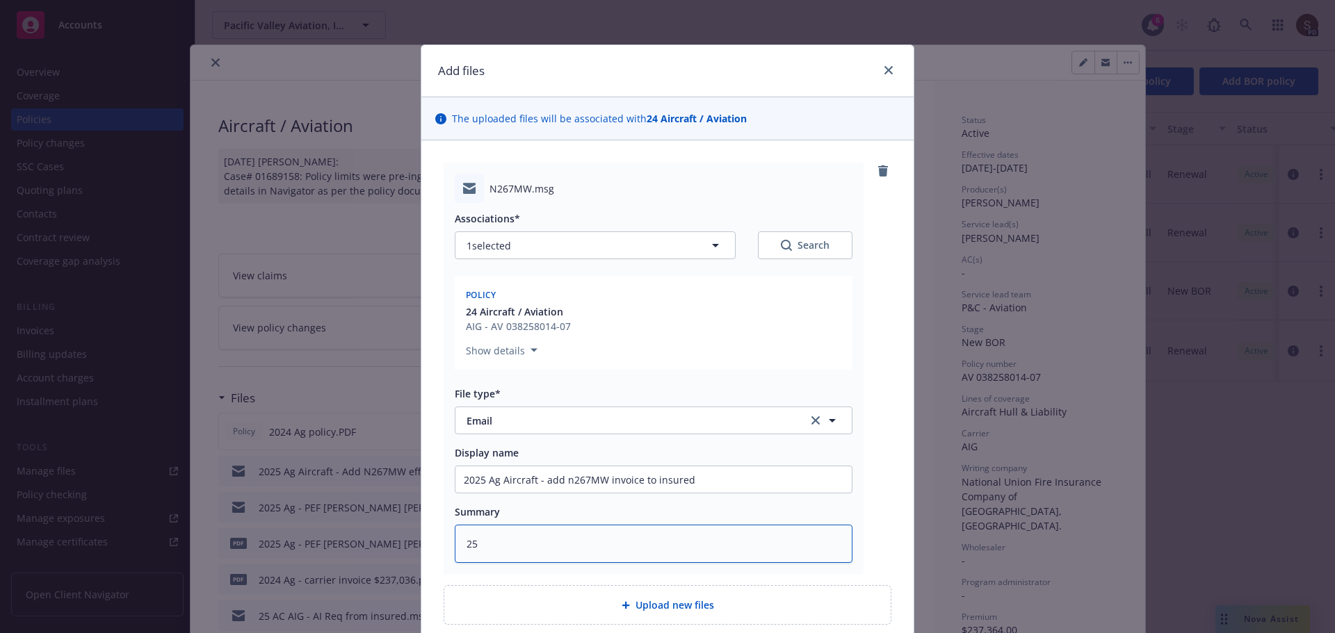
type textarea "x"
type textarea "25"
type textarea "x"
type textarea "25 a"
type textarea "x"
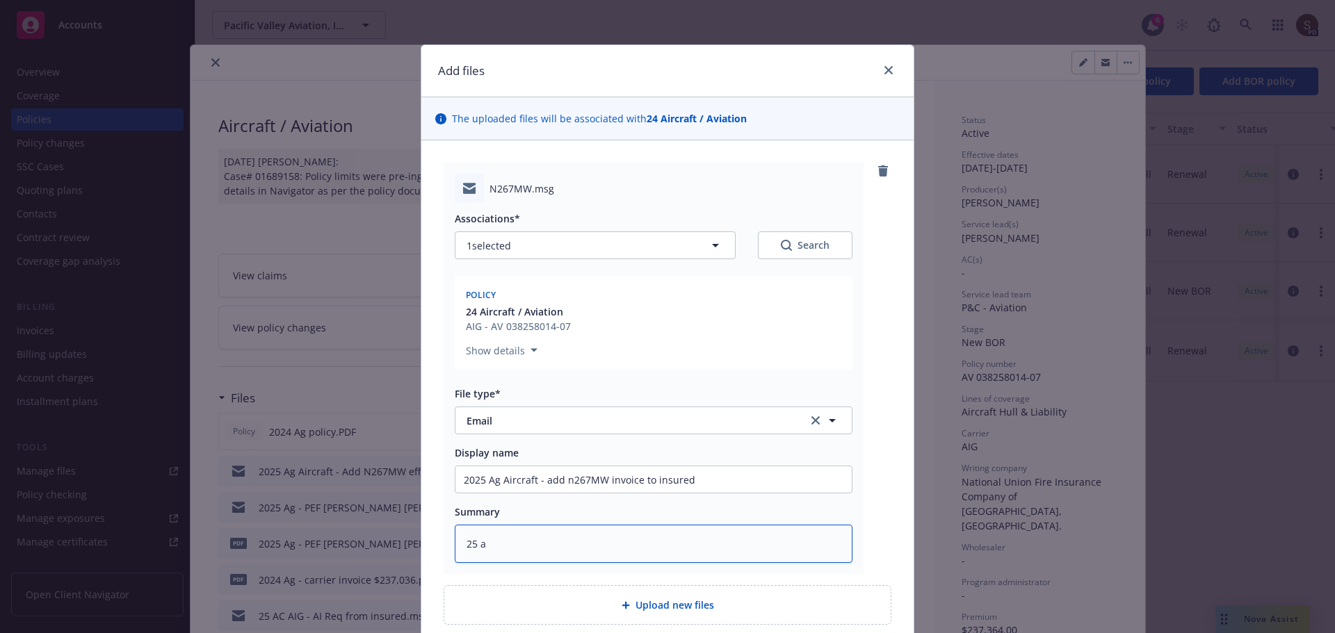
type textarea "25 ag"
type textarea "x"
type textarea "25 ag"
type textarea "x"
type textarea "25 ag A"
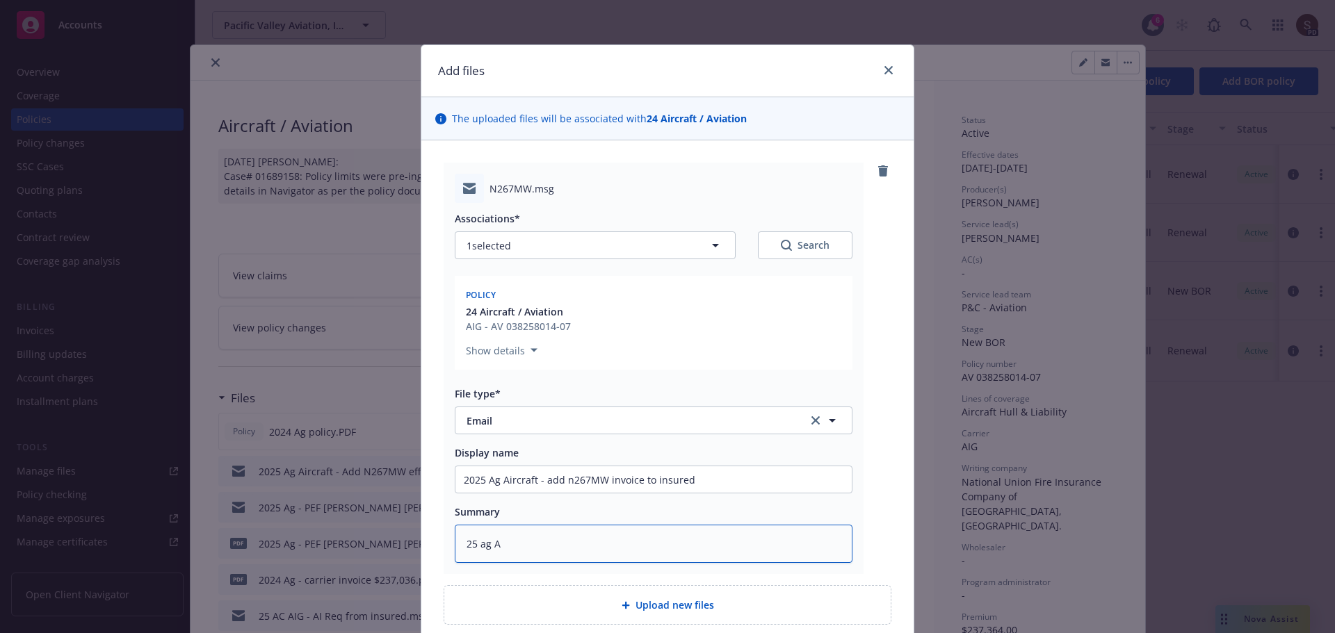
type textarea "x"
type textarea "25 ag AI"
type textarea "x"
type textarea "25 ag AIG"
type textarea "x"
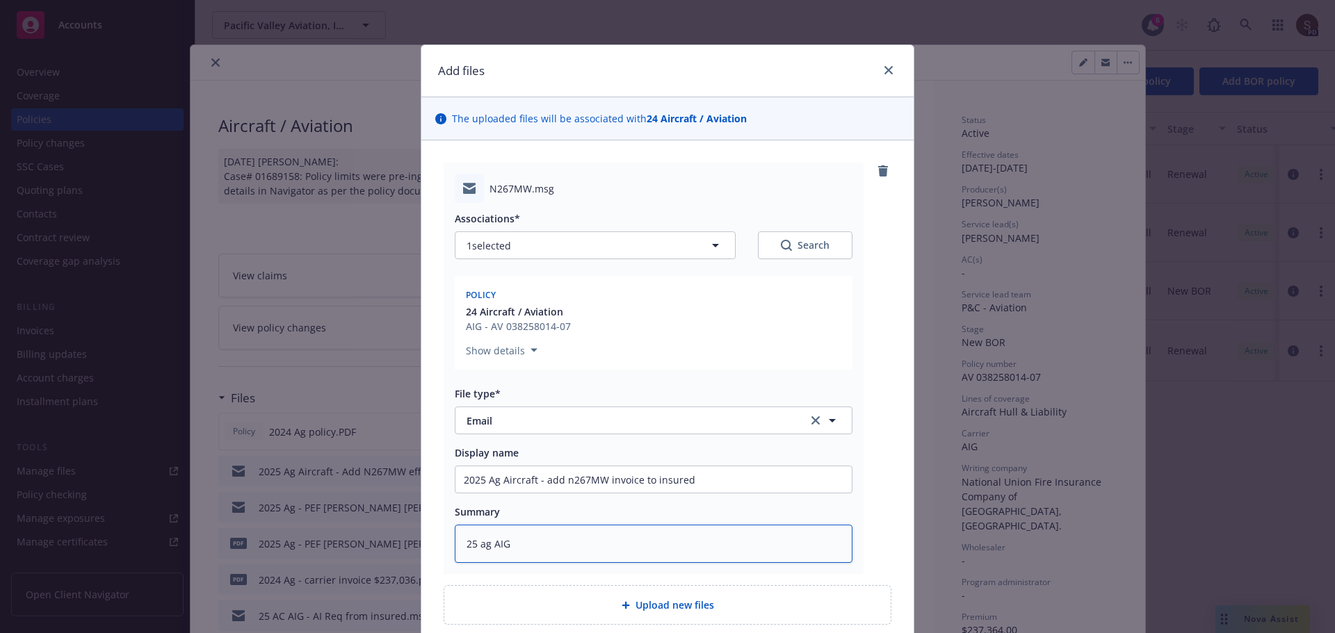
type textarea "25 ag AIG"
paste textarea "add n267MW invoice to insured"
type textarea "x"
type textarea "25 ag AIG add n267MW invoice to insured"
click at [562, 485] on input "2025 Ag Aircraft - add n267MW invoice to insured" at bounding box center [653, 479] width 396 height 26
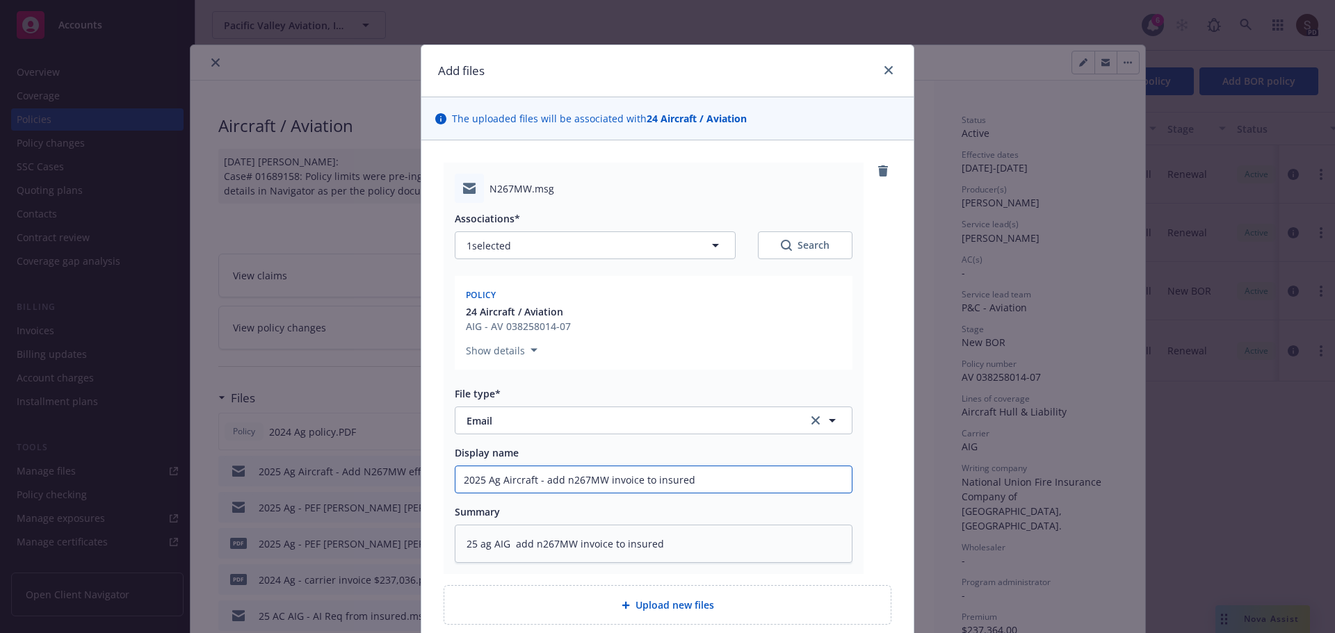
type textarea "x"
type input "2025 Ag Aircraft - add 267MW invoice to insured"
type textarea "x"
type input "2025 Ag Aircraft - add N267MW invoice to insured"
click at [531, 545] on textarea "25 ag AIG add n267MW invoice to insured" at bounding box center [654, 544] width 398 height 38
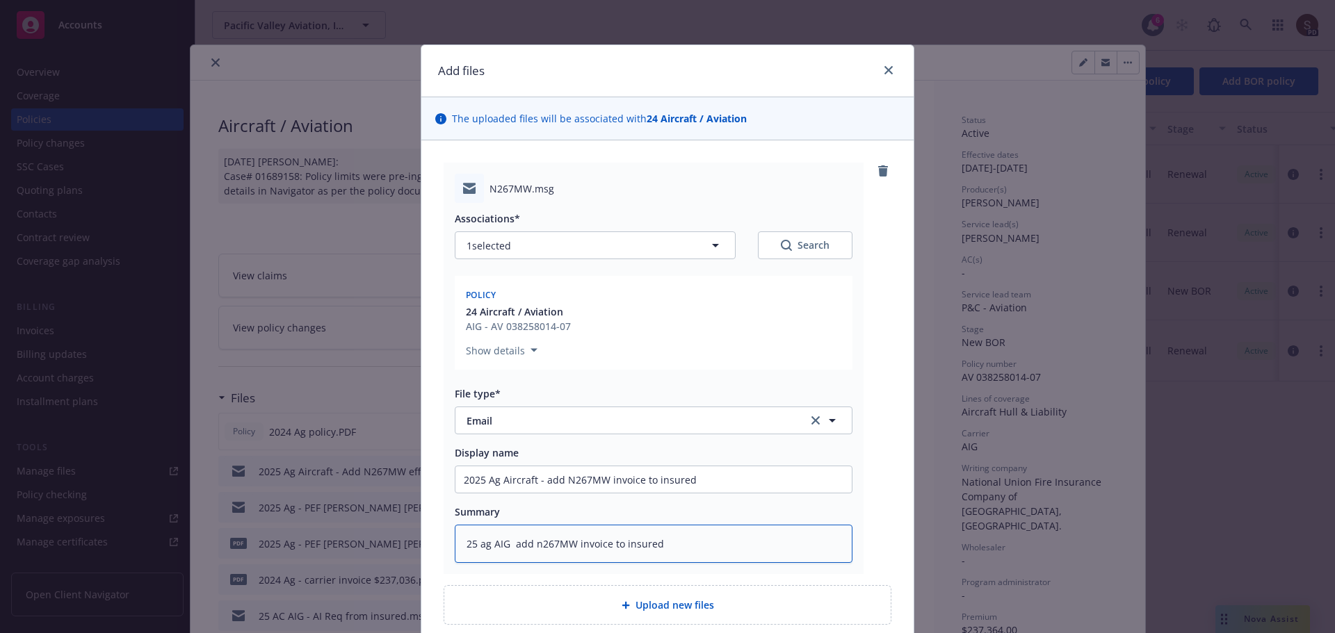
type textarea "x"
type textarea "25 ag AIG add 267MW invoice to insured"
type textarea "x"
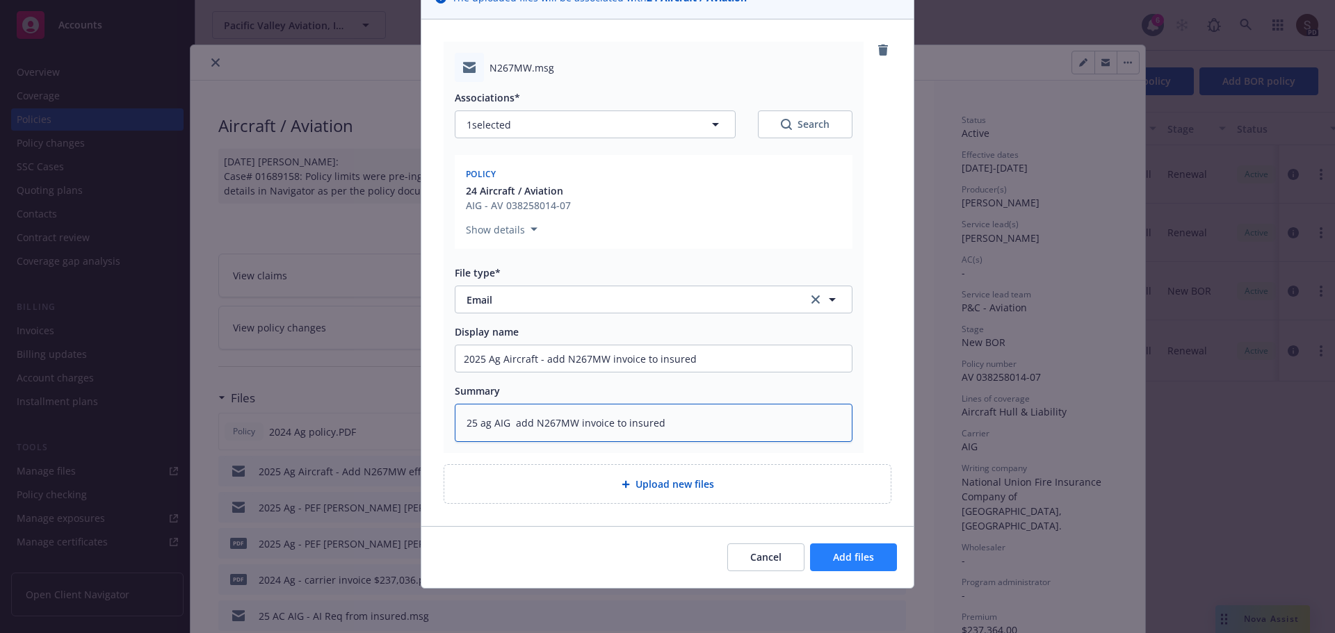
type textarea "25 ag AIG add N267MW invoice to insured"
click at [876, 562] on button "Add files" at bounding box center [853, 558] width 87 height 28
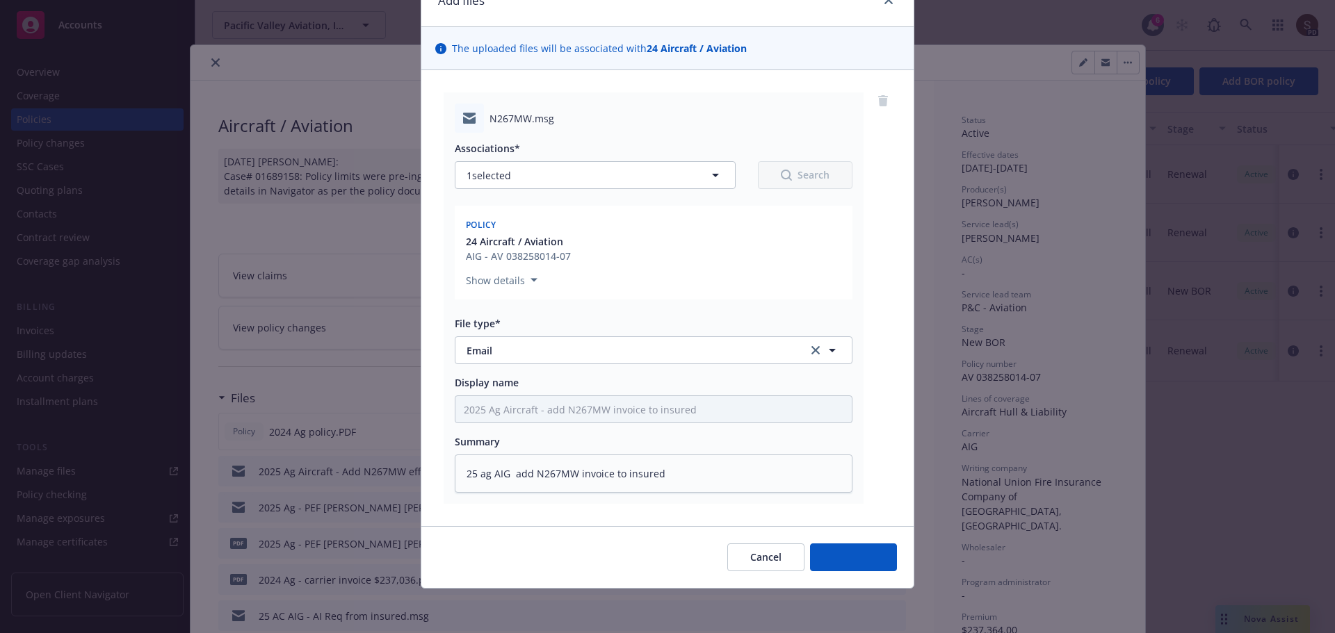
scroll to position [70, 0]
type textarea "x"
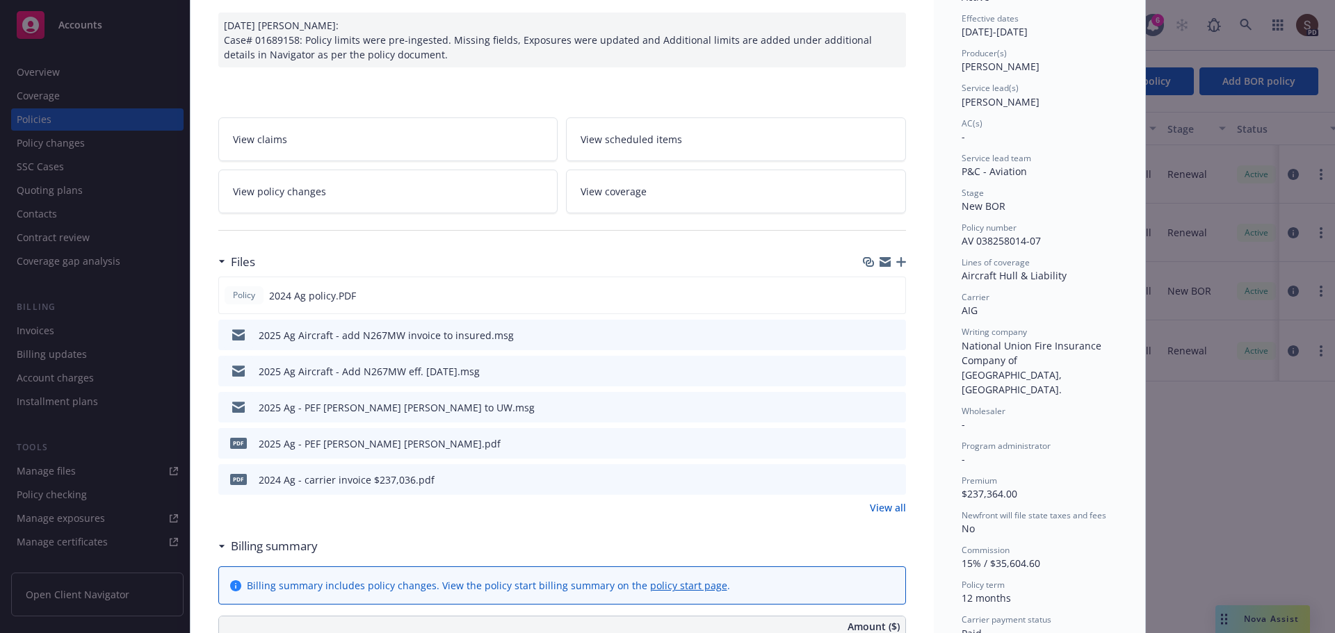
scroll to position [0, 0]
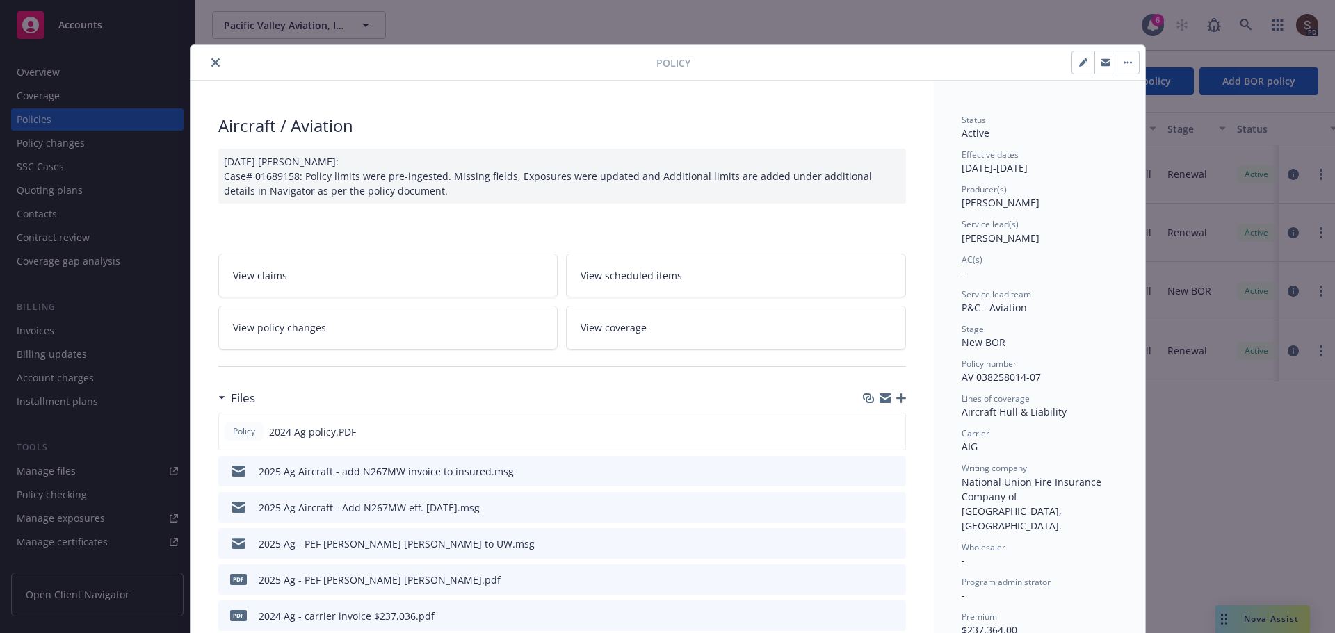
click at [211, 62] on icon "close" at bounding box center [215, 62] width 8 height 8
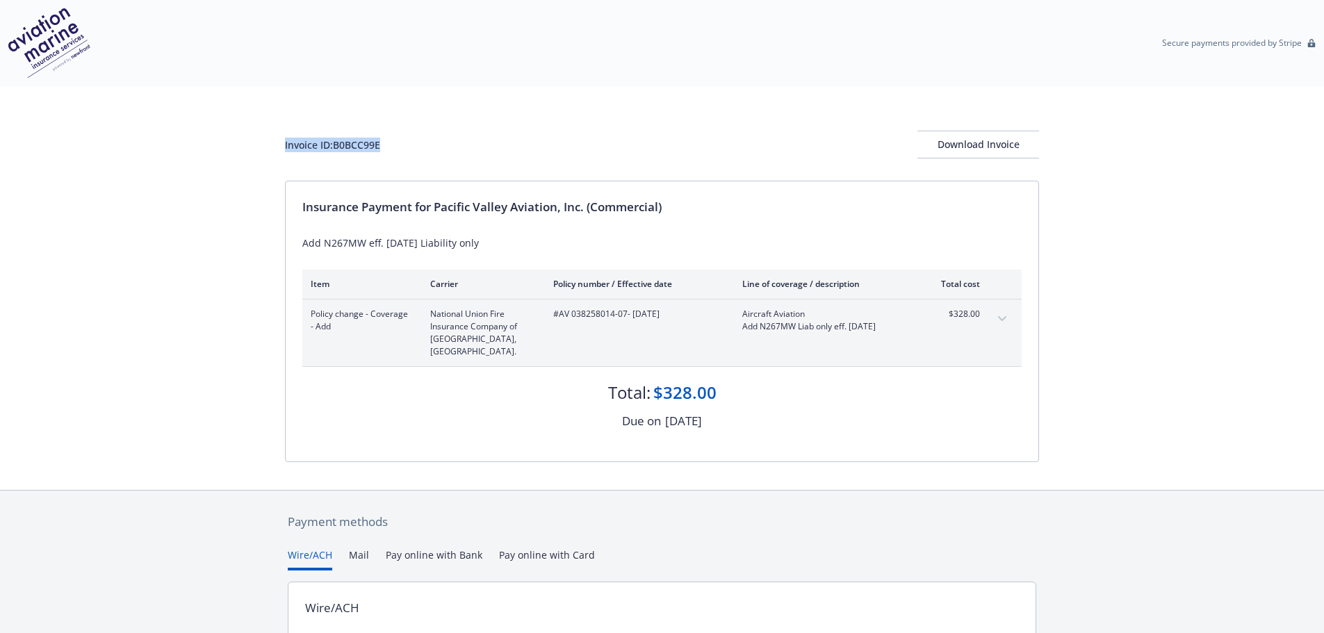
drag, startPoint x: 286, startPoint y: 144, endPoint x: 416, endPoint y: 136, distance: 130.9
click at [416, 136] on div "Invoice ID: B0BCC99E Download Invoice" at bounding box center [662, 145] width 754 height 28
copy div "Invoice ID: B0BCC99E"
